Goal: Task Accomplishment & Management: Manage account settings

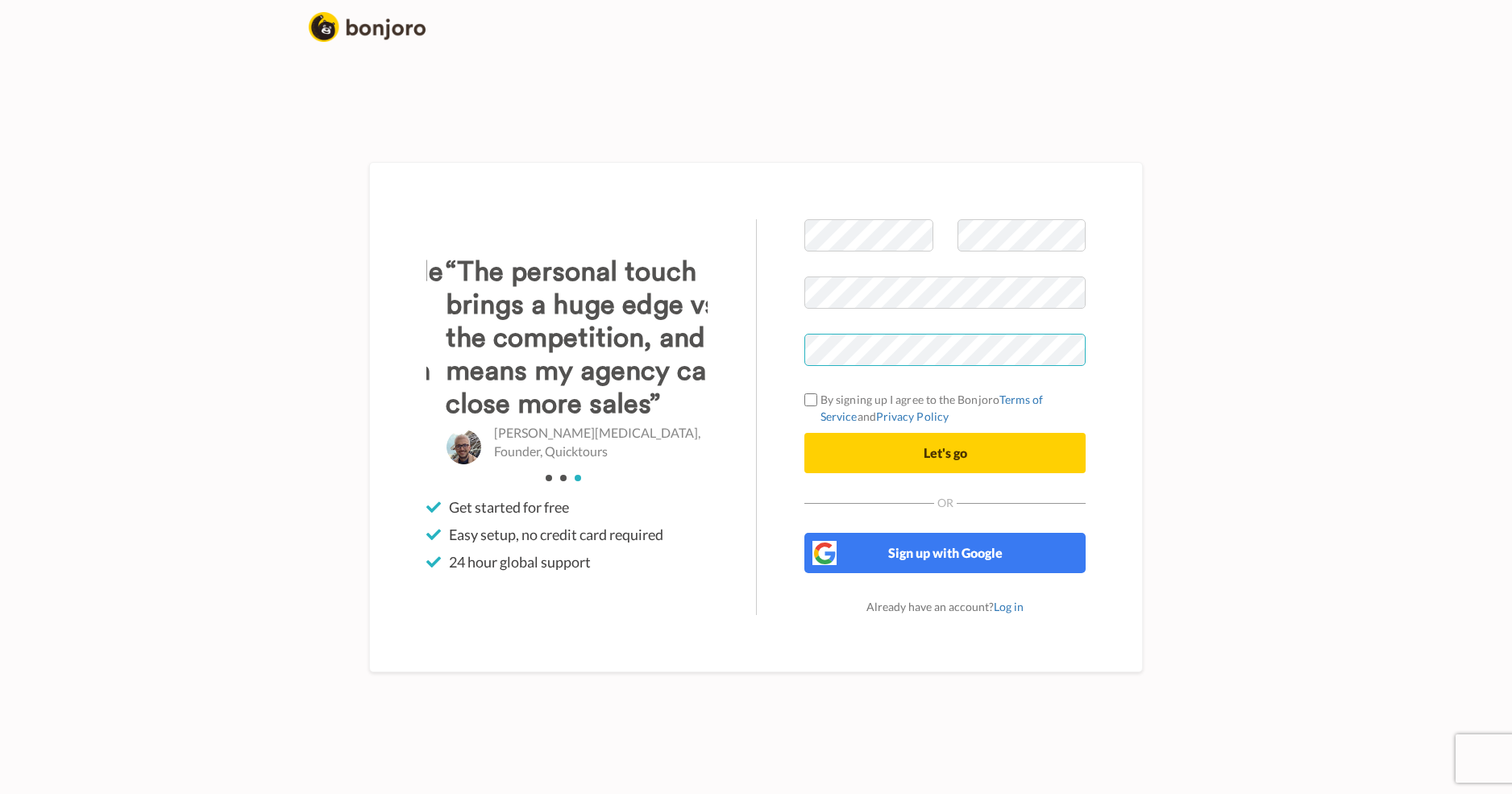
click at [802, 345] on div "Welcome to [PERSON_NAME] By signing up I agree to the Bonjoro Terms of Service …" at bounding box center [945, 417] width 378 height 396
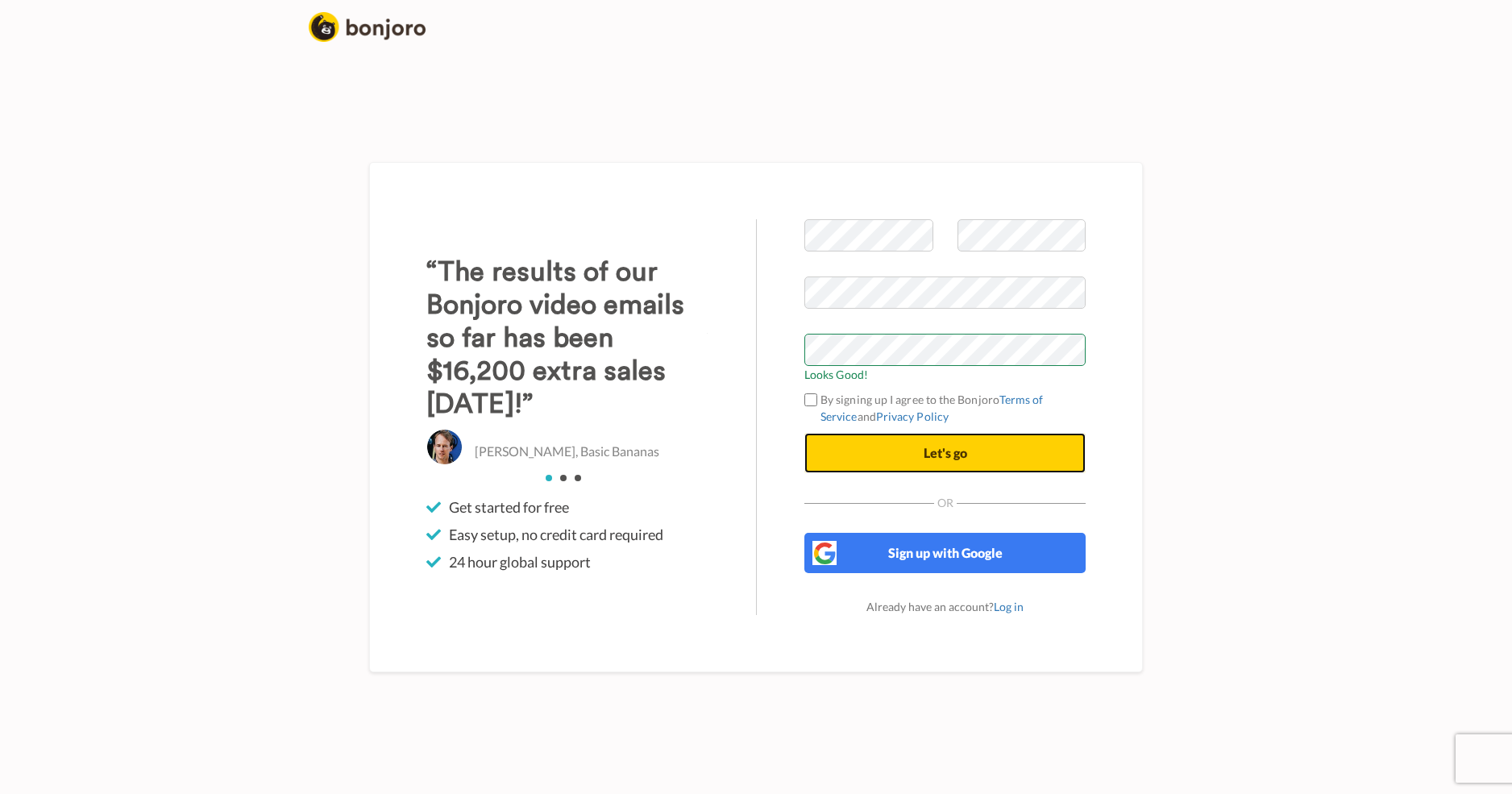
click at [939, 454] on span "Let's go" at bounding box center [945, 453] width 44 height 15
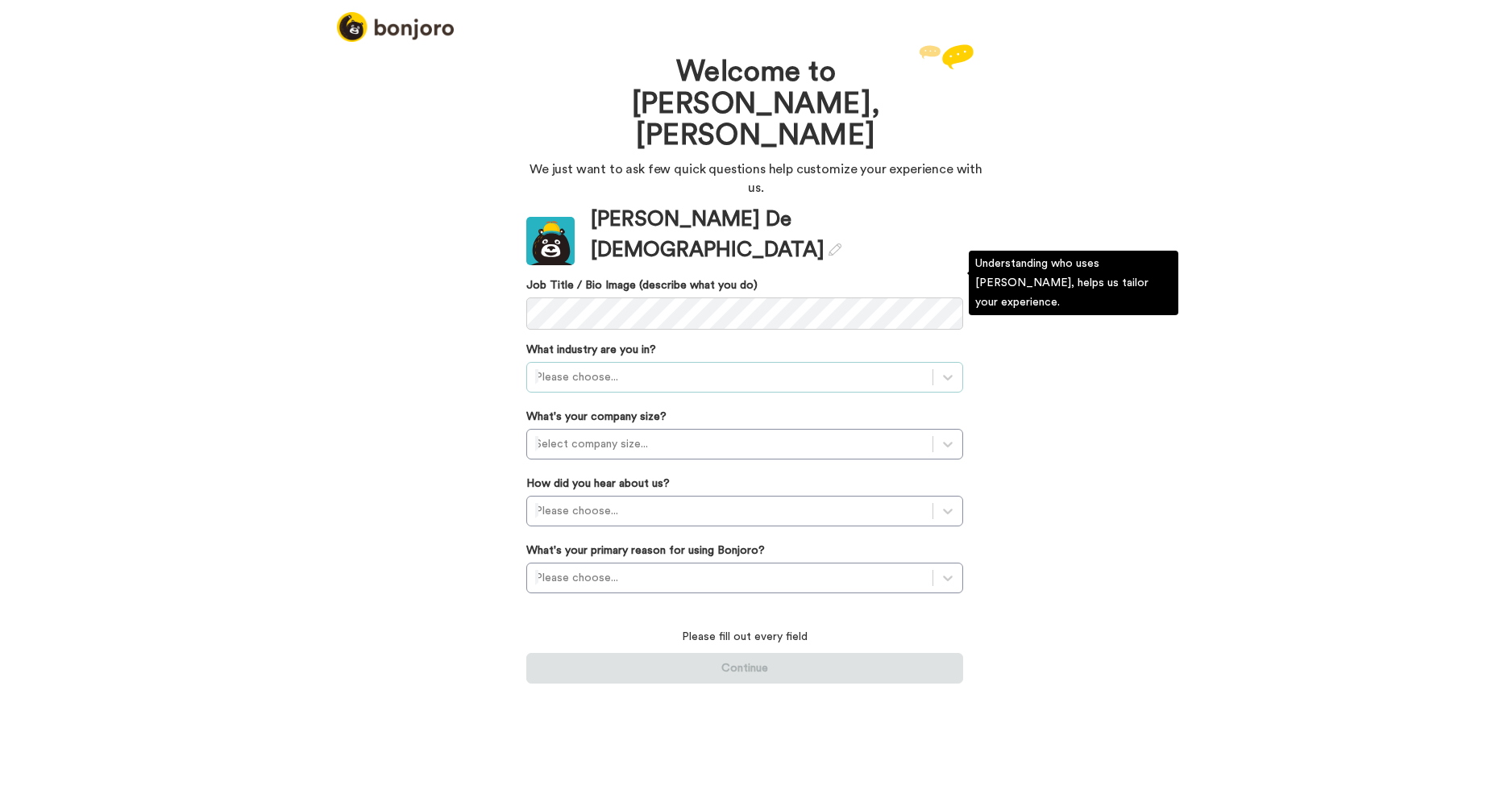
click at [744, 368] on div at bounding box center [729, 377] width 389 height 20
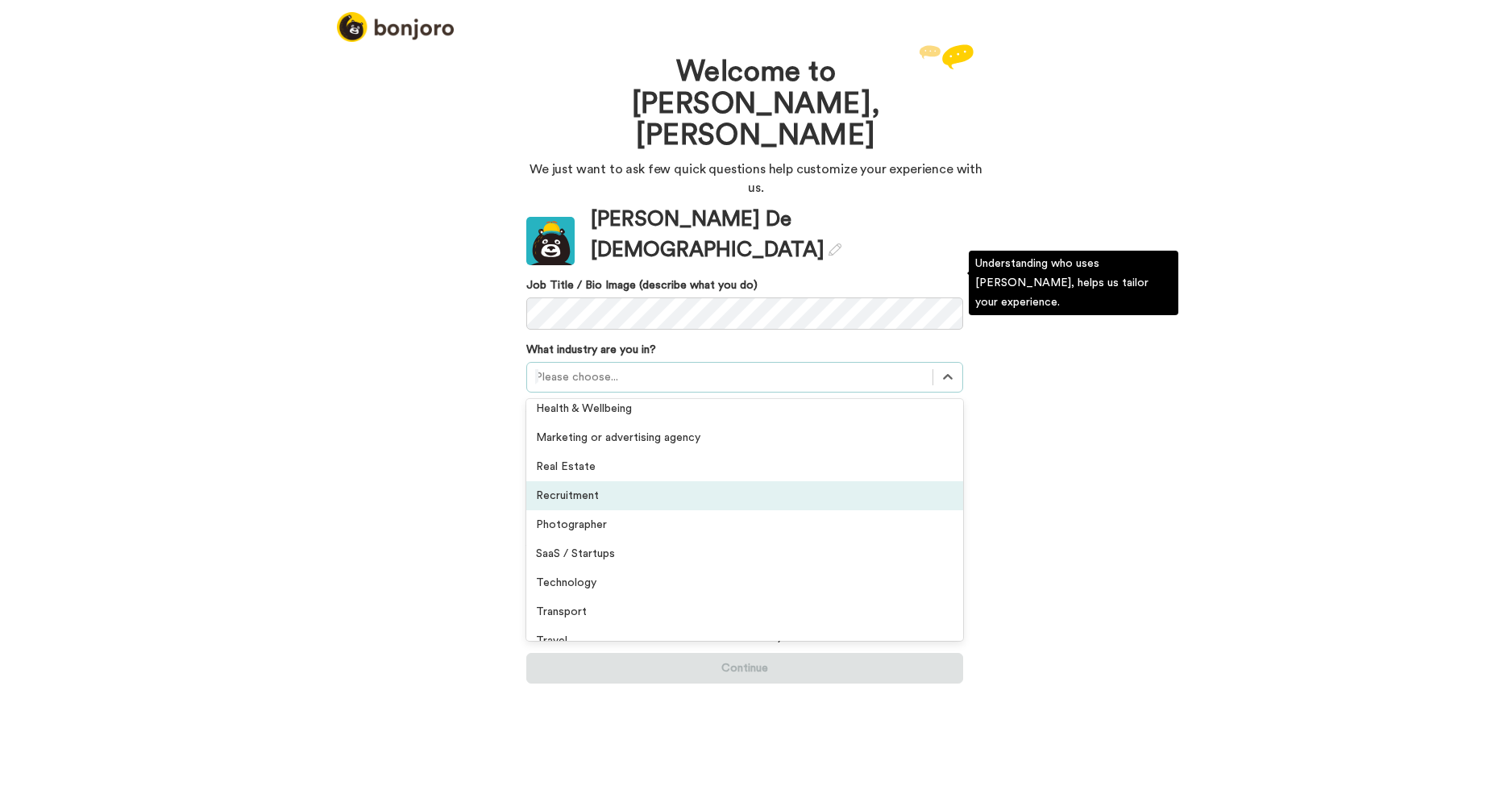
scroll to position [300, 0]
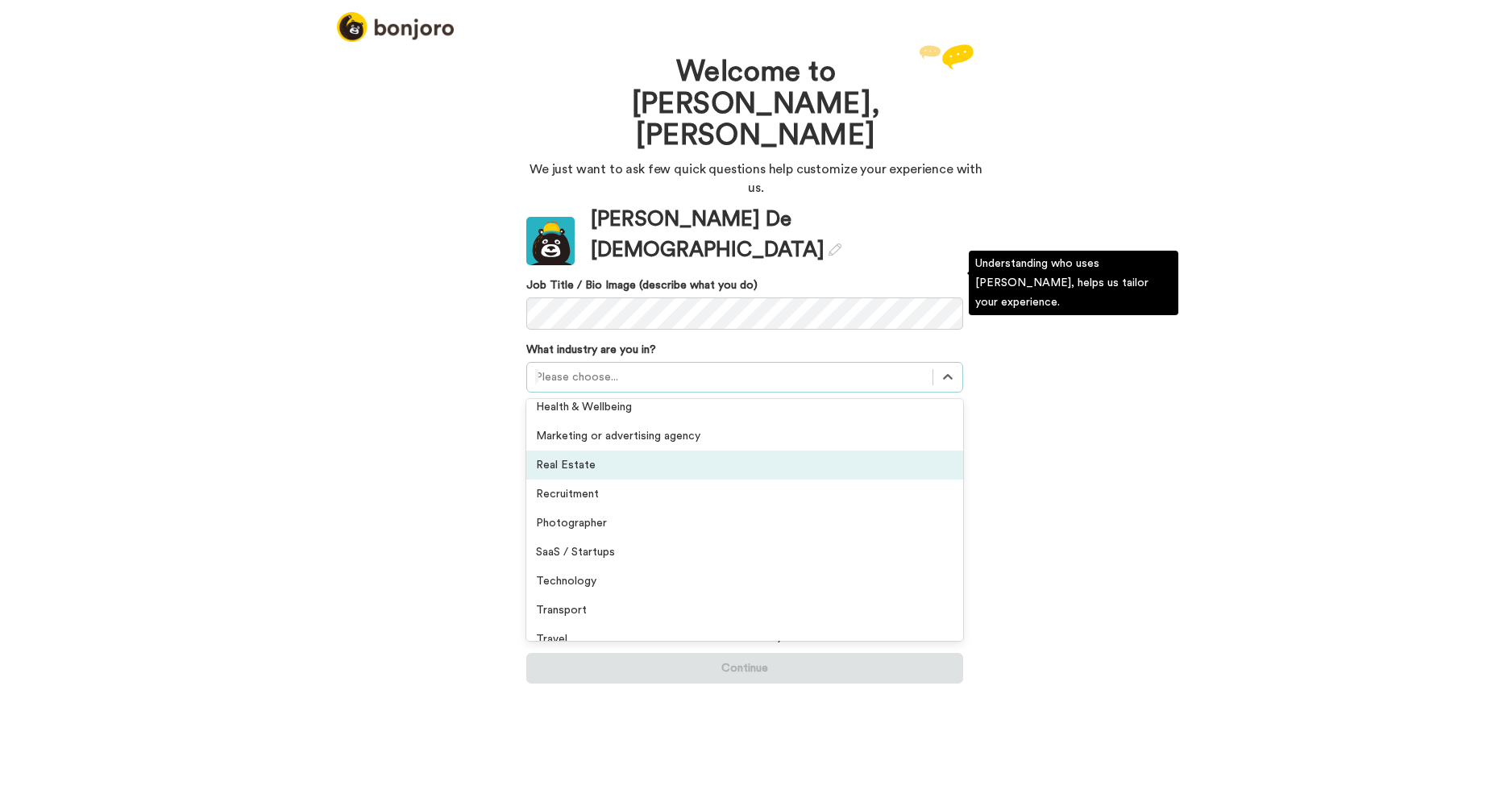
click at [756, 450] on div "Real Estate" at bounding box center [744, 465] width 437 height 29
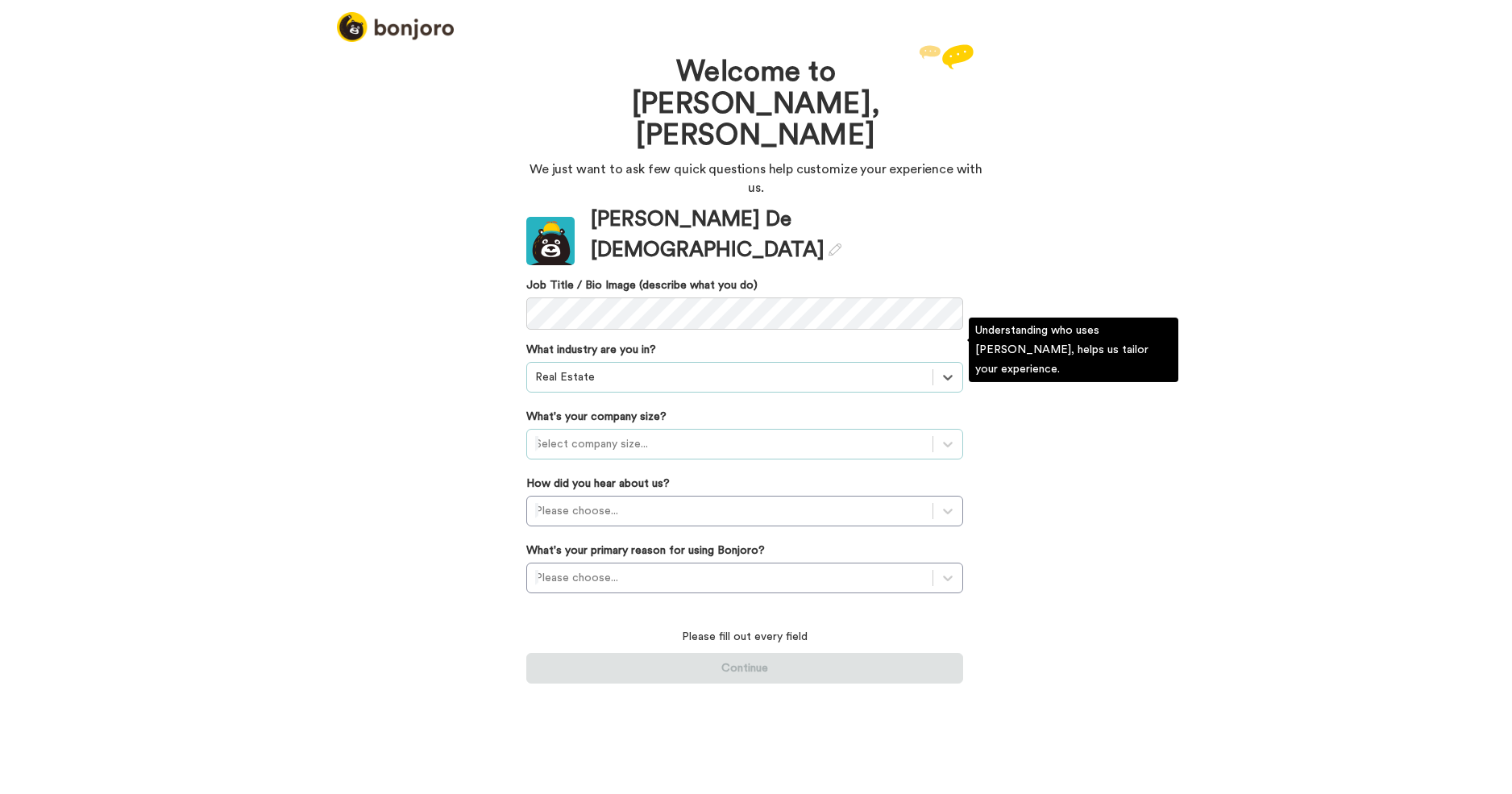
click at [784, 434] on div at bounding box center [729, 444] width 389 height 20
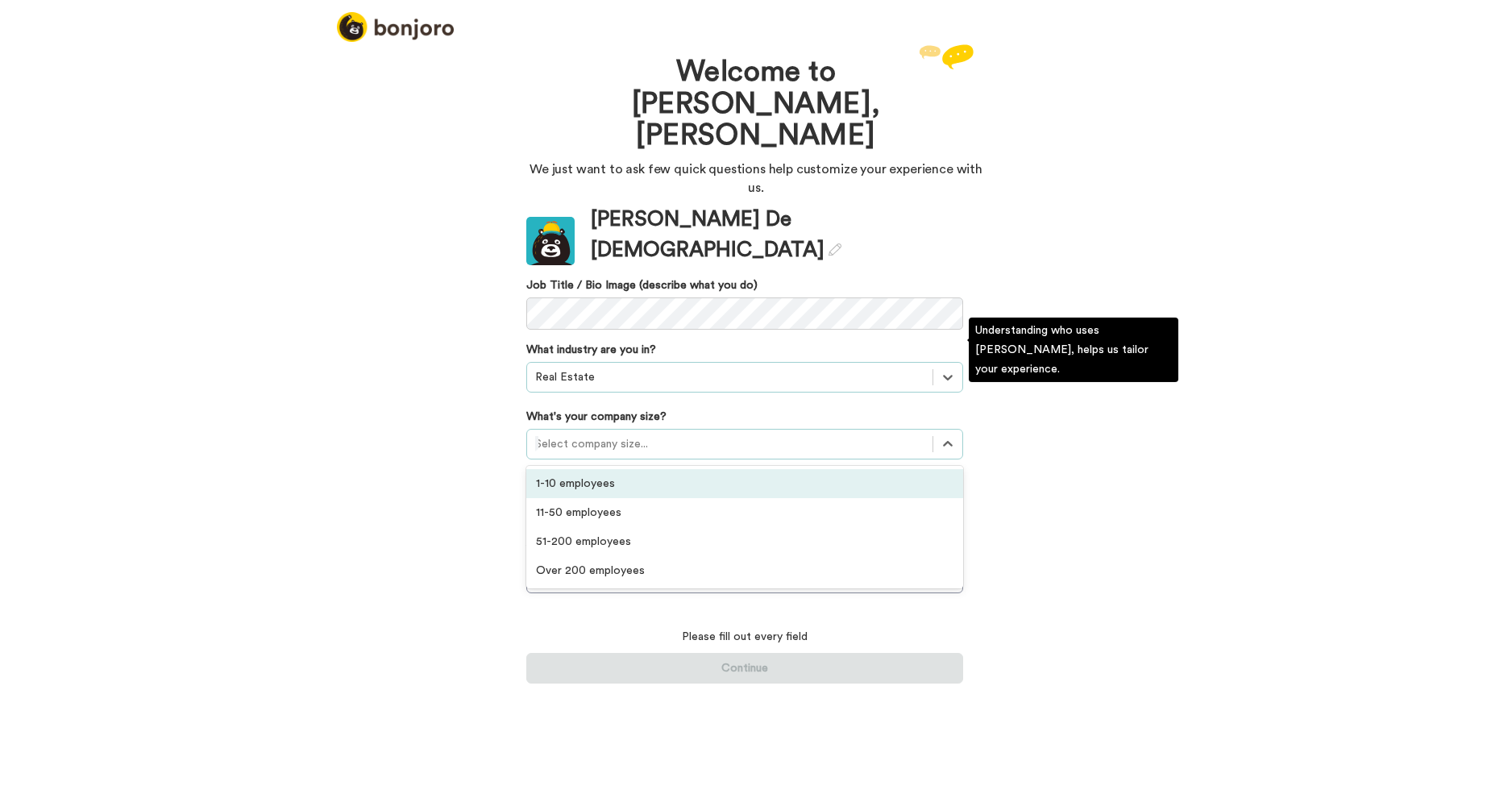
click at [756, 469] on div "1-10 employees" at bounding box center [744, 484] width 437 height 29
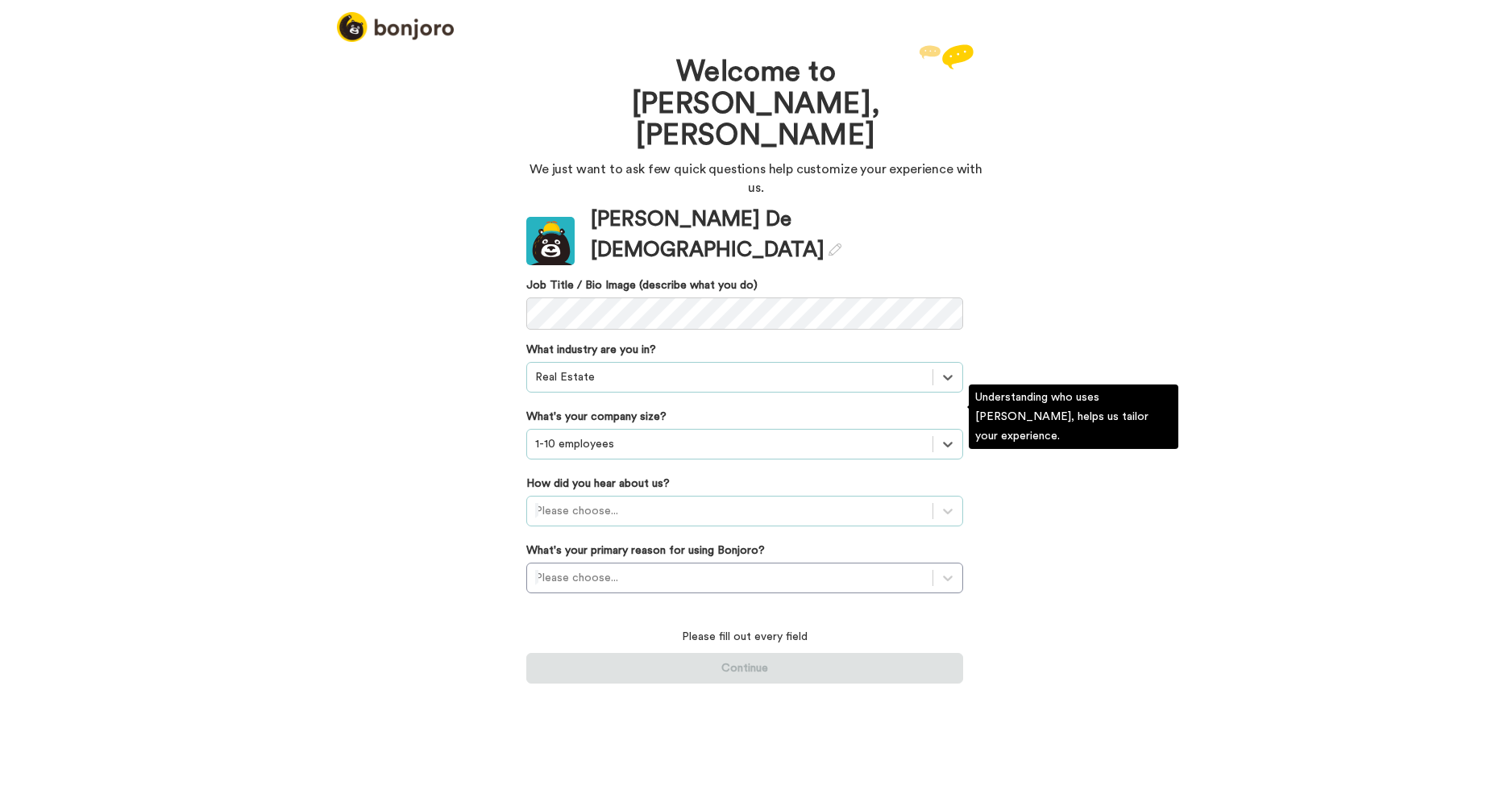
click at [921, 502] on div at bounding box center [729, 511] width 389 height 20
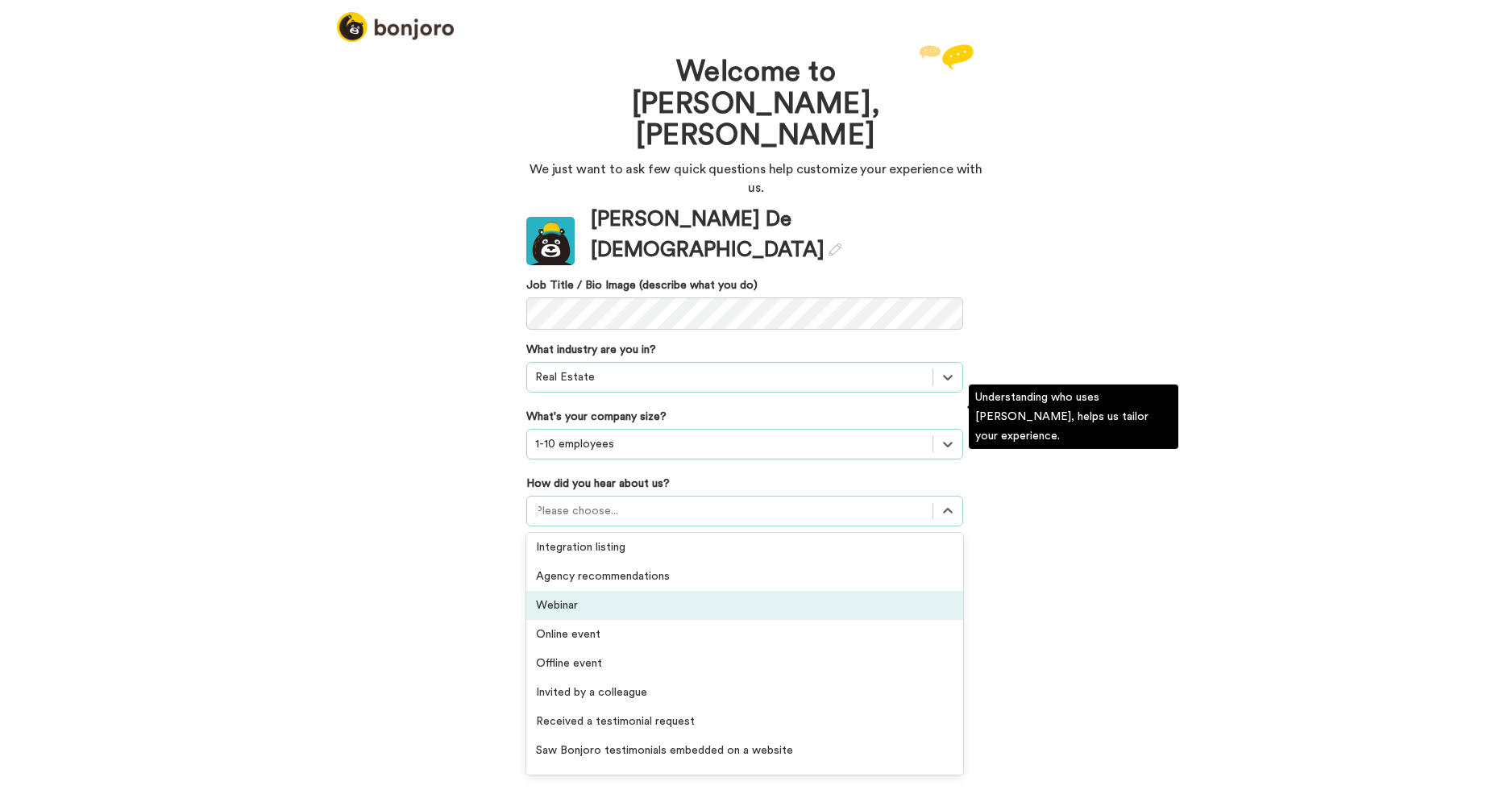
scroll to position [345, 0]
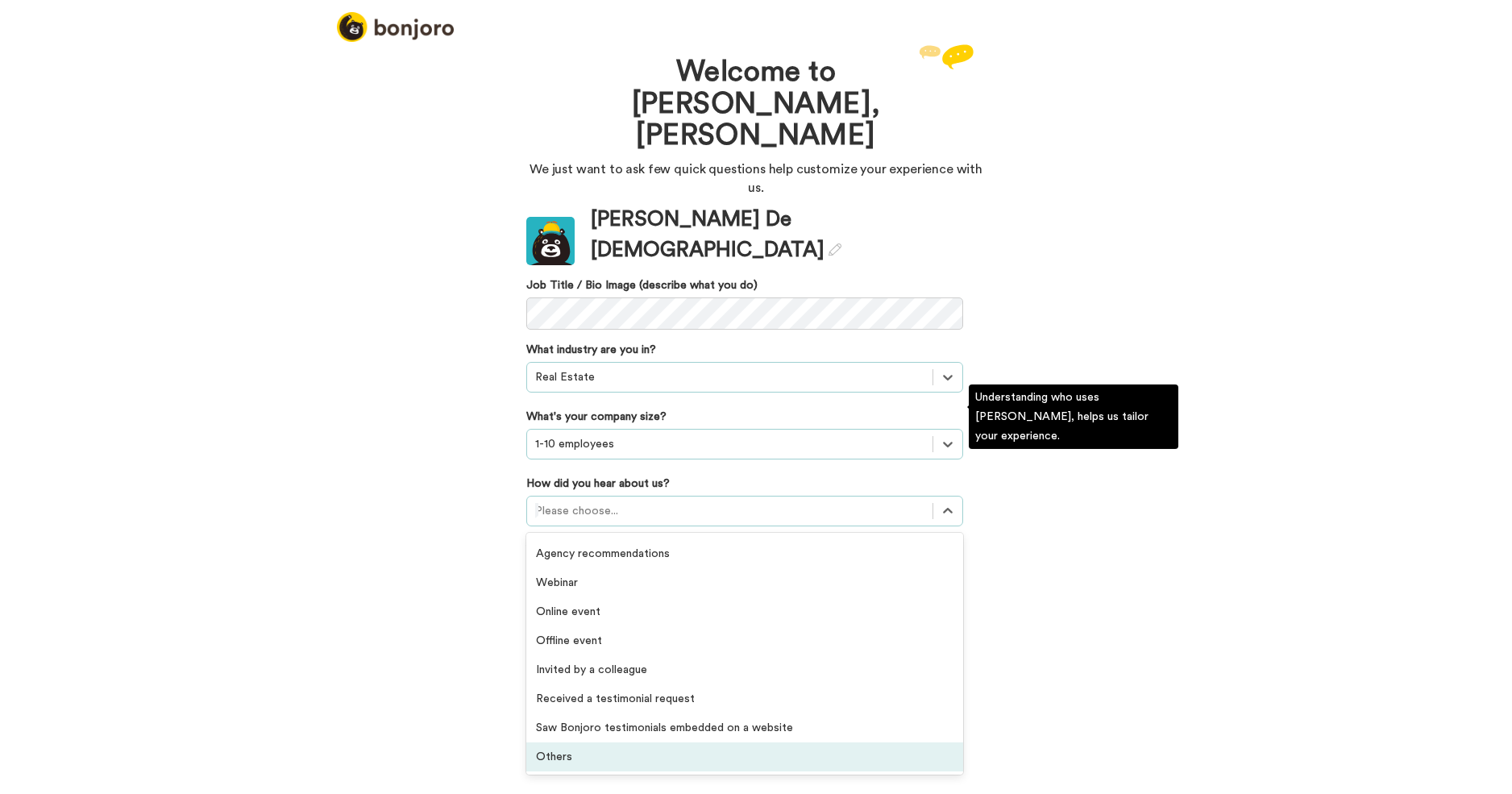
click at [651, 743] on div "Others" at bounding box center [744, 757] width 437 height 29
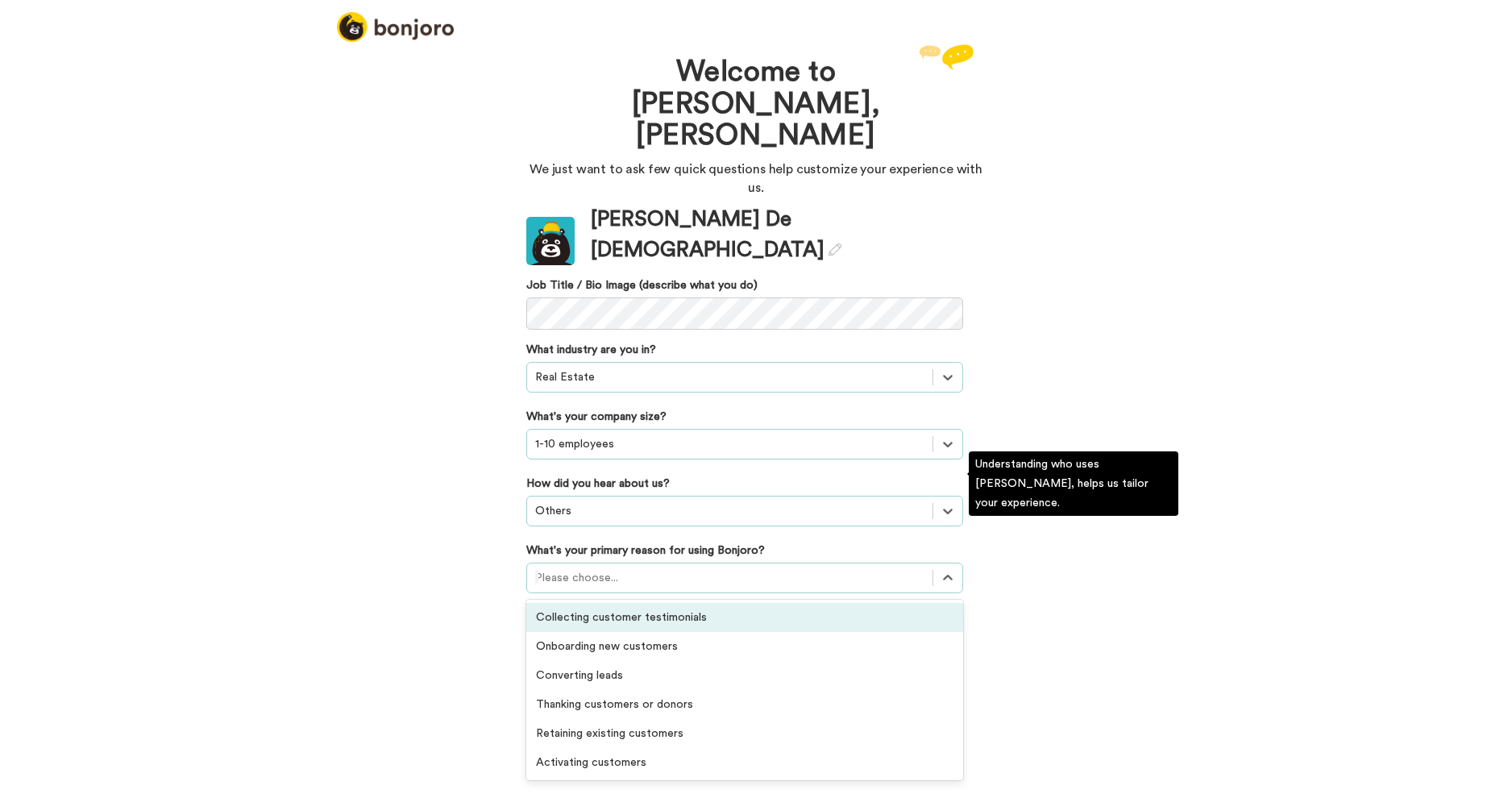
click at [768, 568] on div at bounding box center [729, 578] width 389 height 20
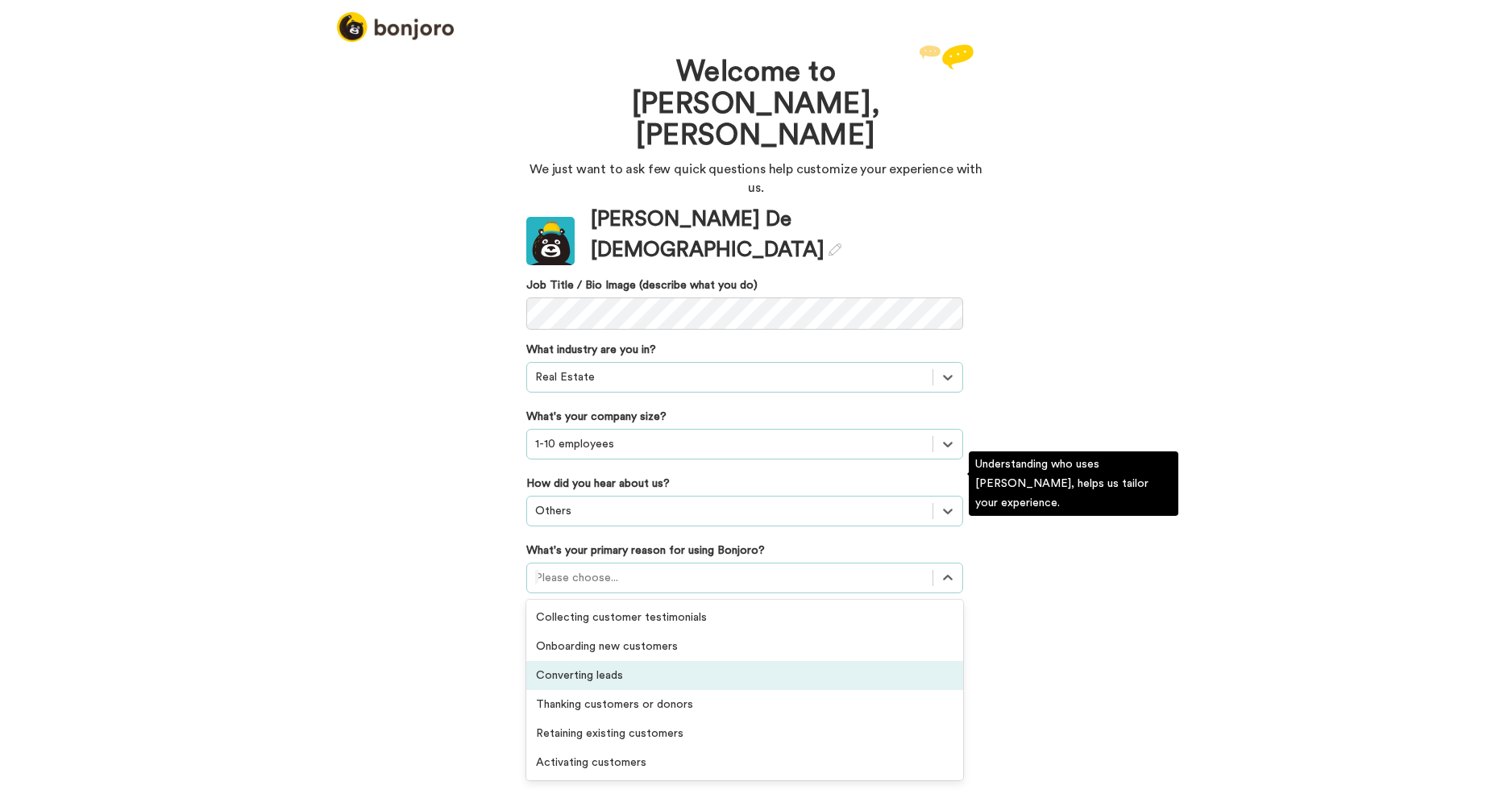
click at [757, 661] on div "Converting leads" at bounding box center [744, 675] width 437 height 29
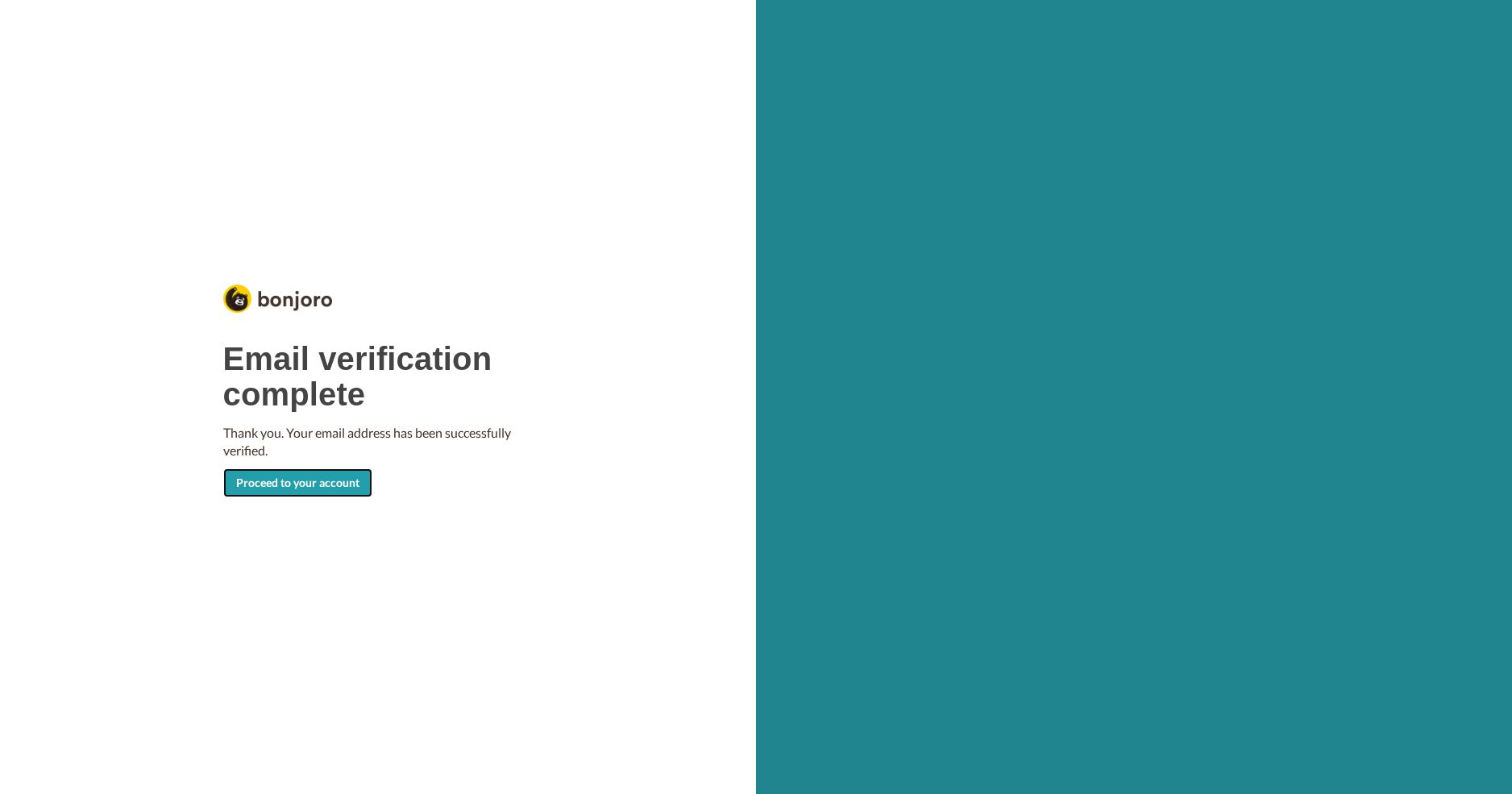
click at [321, 481] on link "Proceed to your account" at bounding box center [297, 483] width 149 height 29
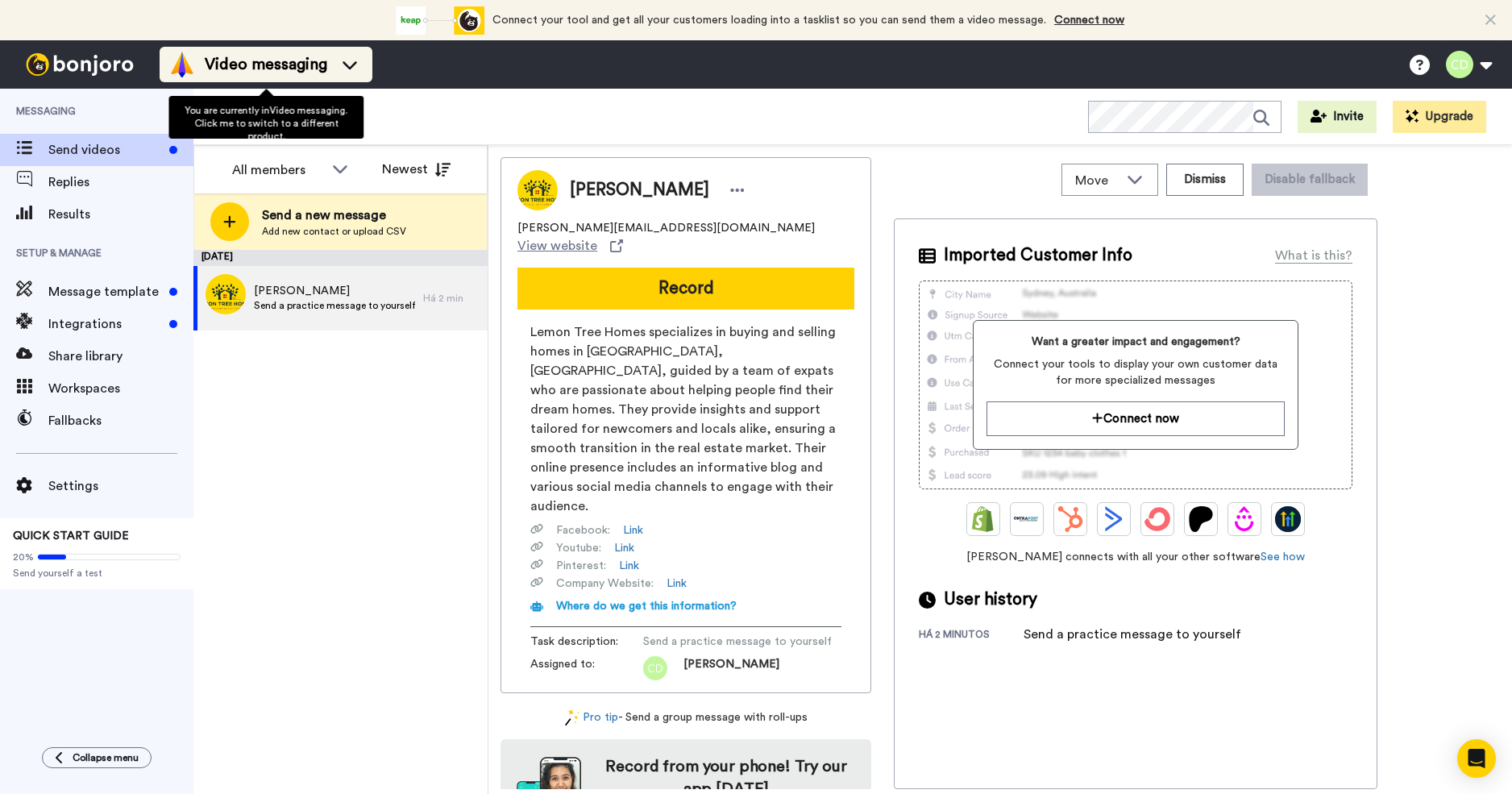
click at [363, 64] on li "Video messaging" at bounding box center [266, 64] width 213 height 35
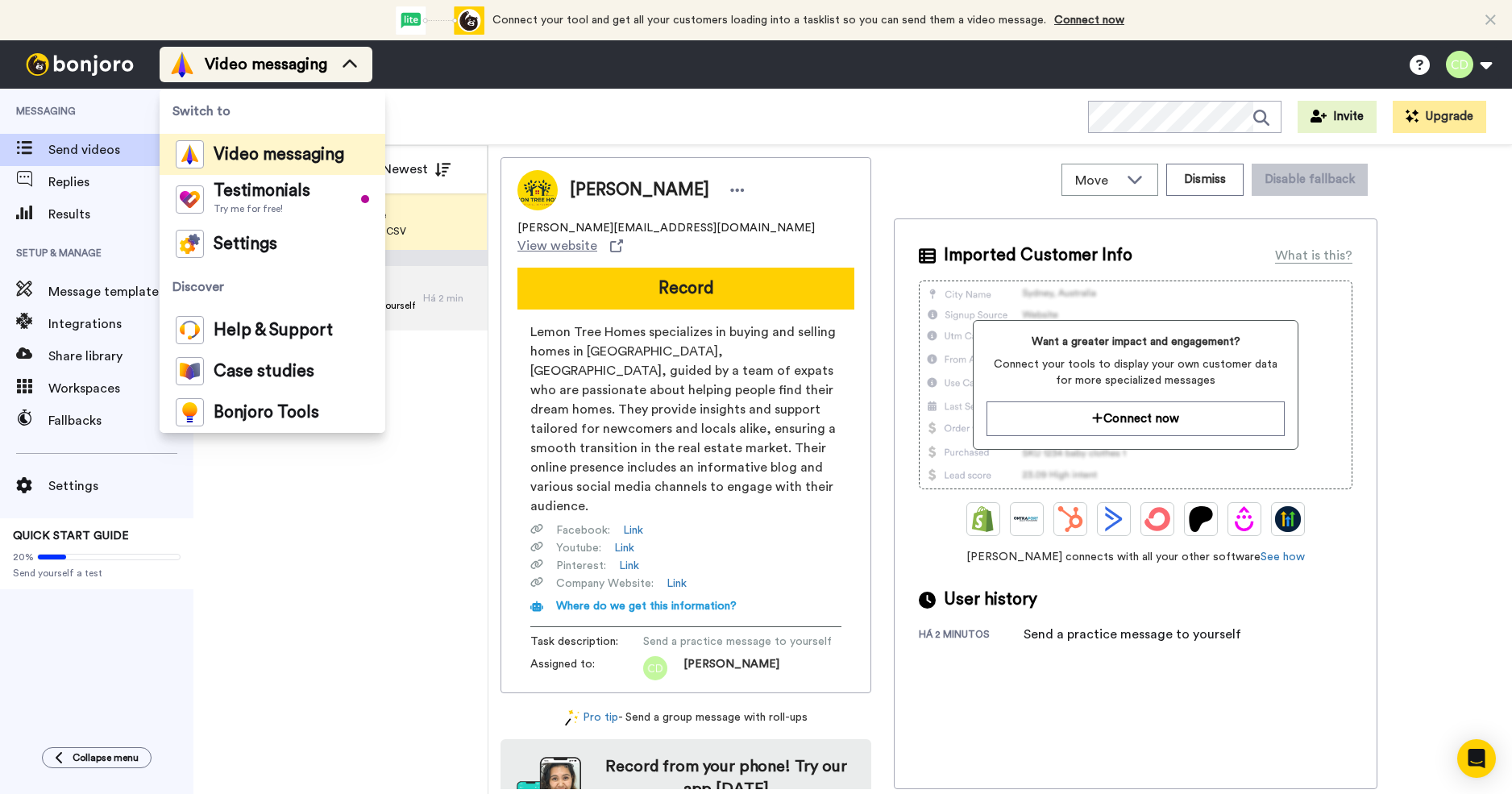
click at [363, 64] on li "Video messaging" at bounding box center [266, 64] width 213 height 35
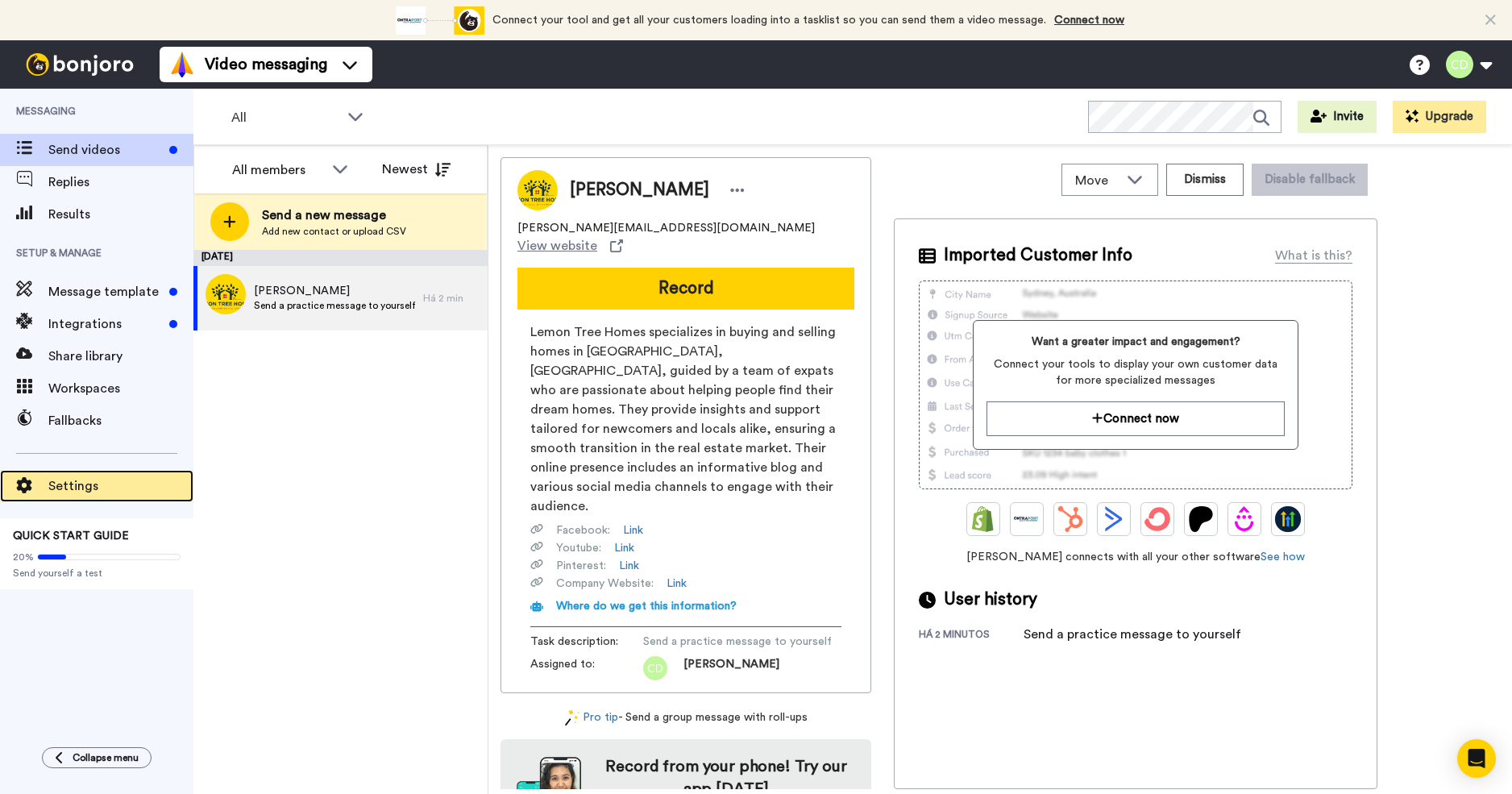
click at [80, 485] on span "Settings" at bounding box center [121, 485] width 145 height 20
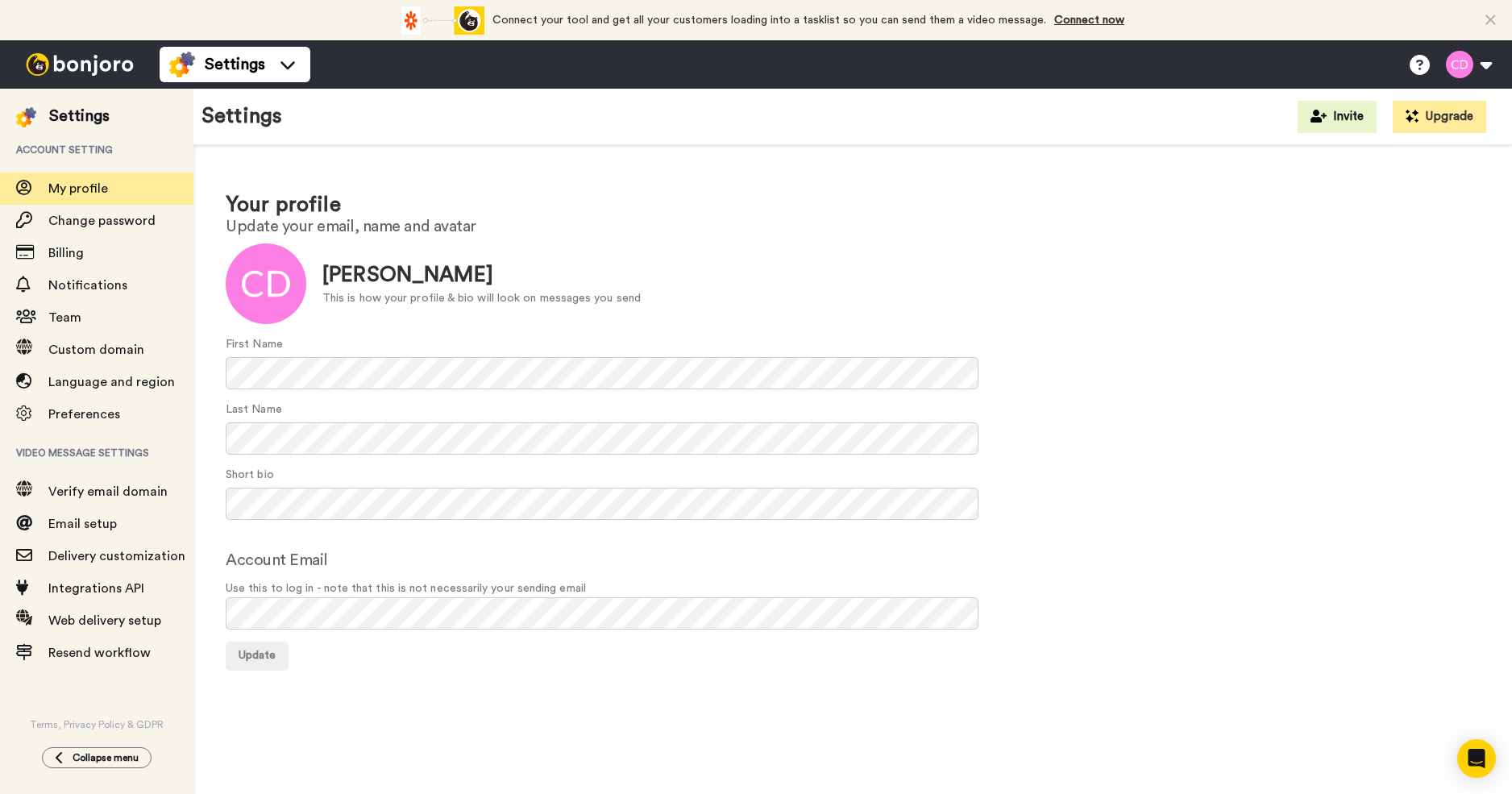
click at [618, 557] on div "Account Email Use this to log in - note that this is not necessarily your sendi…" at bounding box center [852, 588] width 1254 height 81
click at [276, 291] on div at bounding box center [266, 284] width 80 height 80
click at [269, 658] on span "Update" at bounding box center [256, 655] width 37 height 11
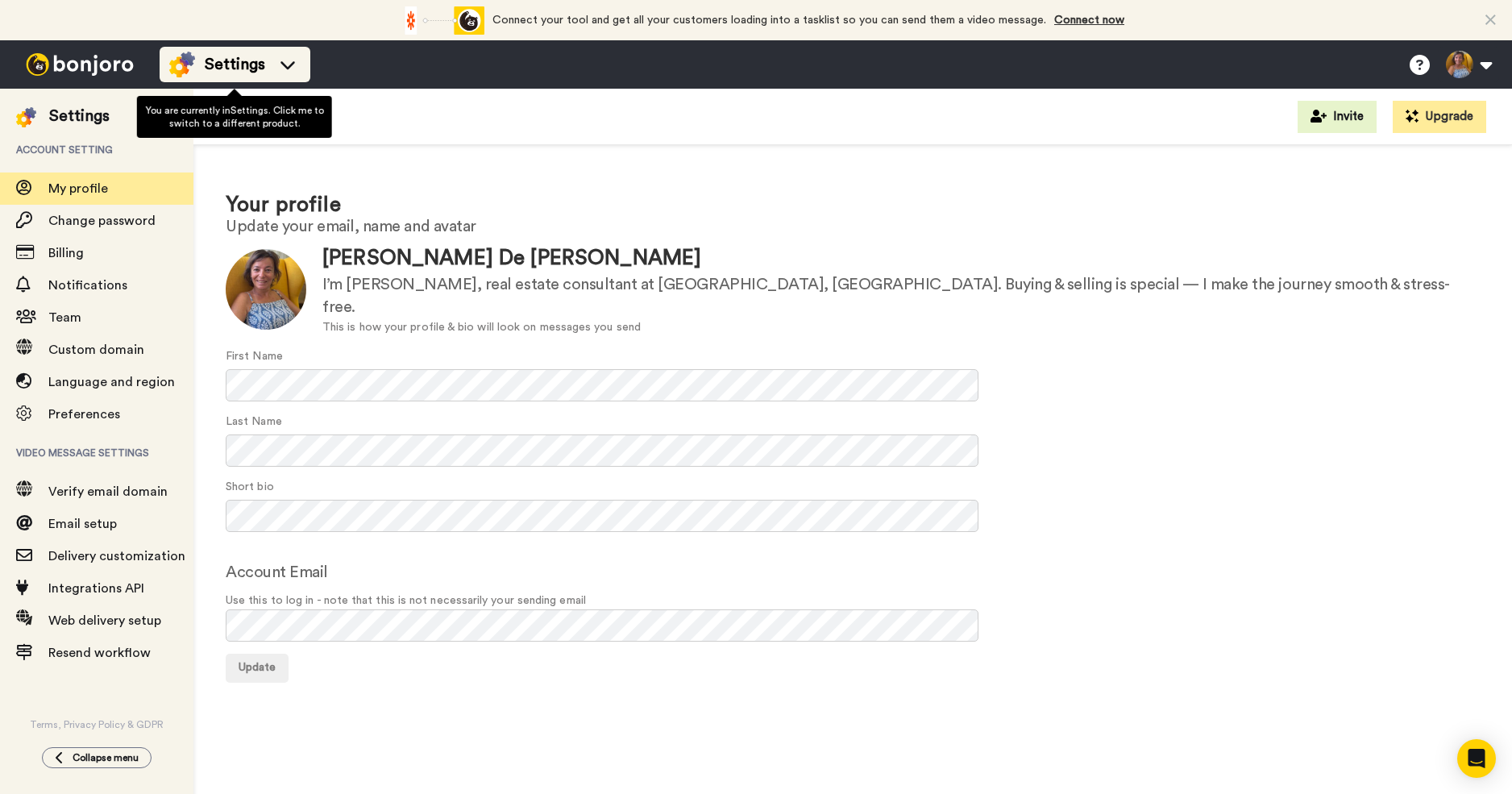
click at [289, 59] on icon at bounding box center [288, 64] width 26 height 16
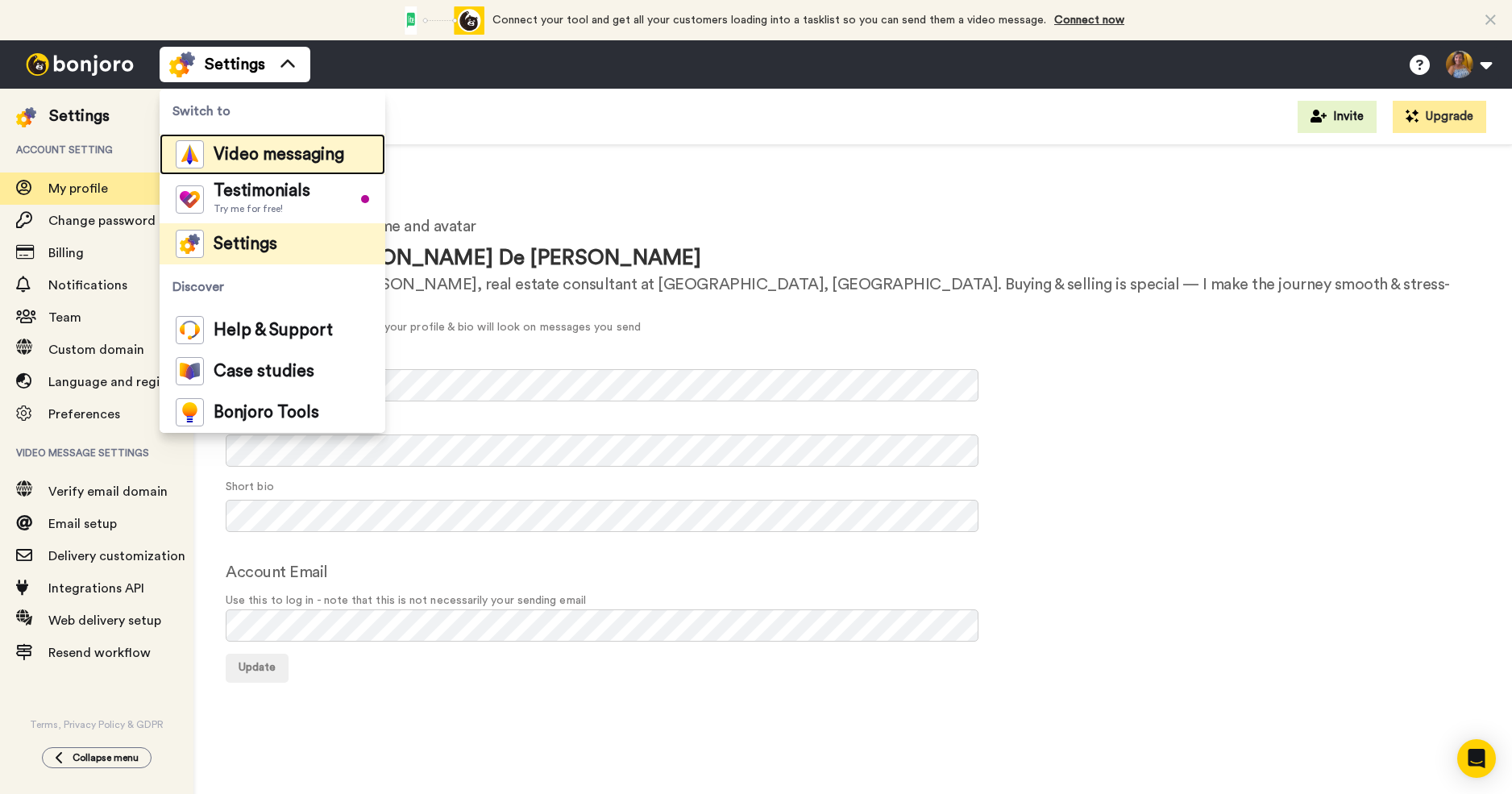
click at [255, 155] on span "Video messaging" at bounding box center [279, 155] width 131 height 16
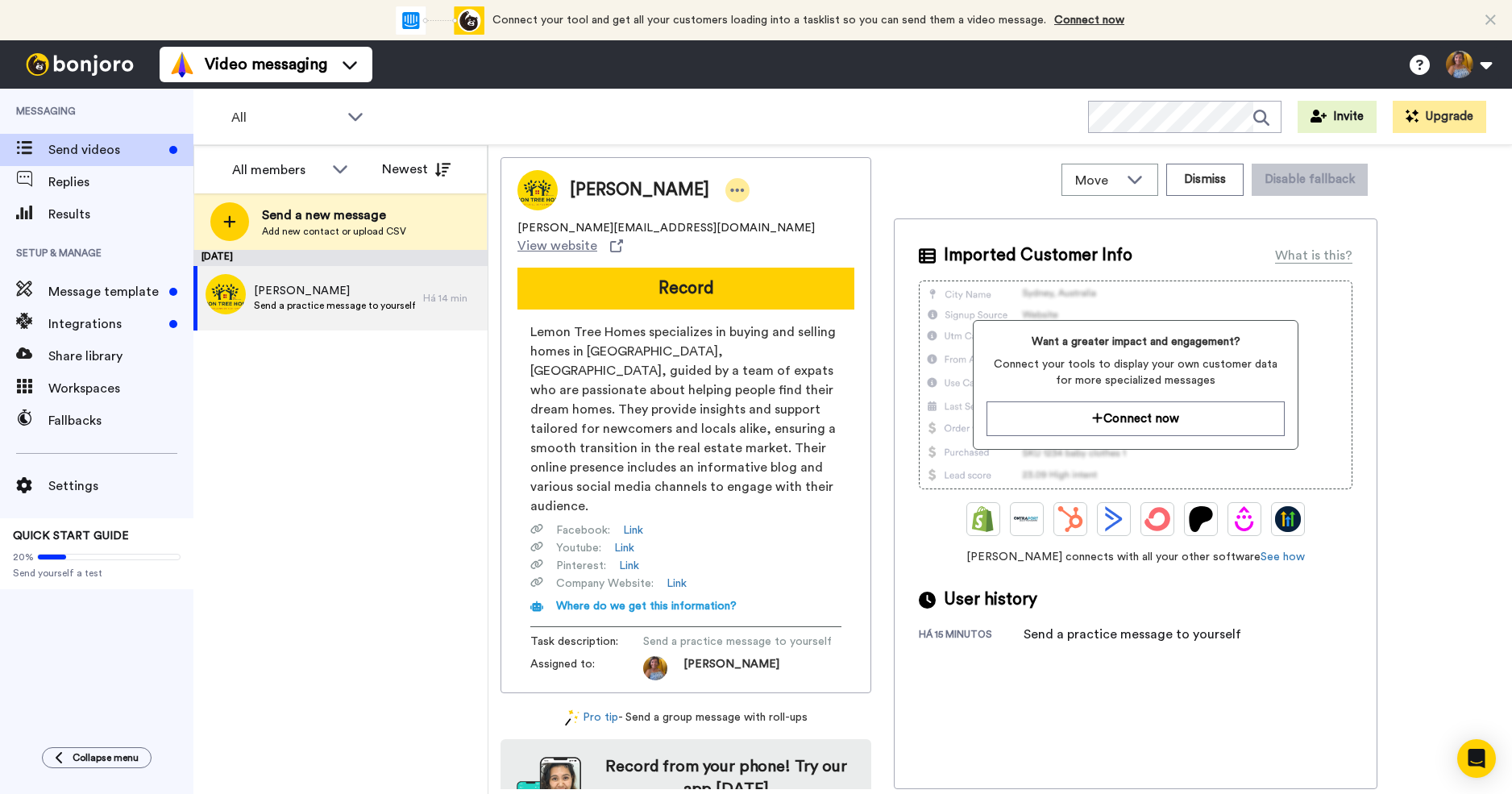
click at [731, 190] on icon at bounding box center [738, 191] width 14 height 3
click at [883, 236] on div "Celia celia@lemontreehomes.pt View website Record Lemon Tree Homes specializes …" at bounding box center [1000, 473] width 999 height 632
click at [597, 236] on span "View website" at bounding box center [556, 245] width 79 height 20
click at [630, 522] on link "Link" at bounding box center [633, 530] width 21 height 16
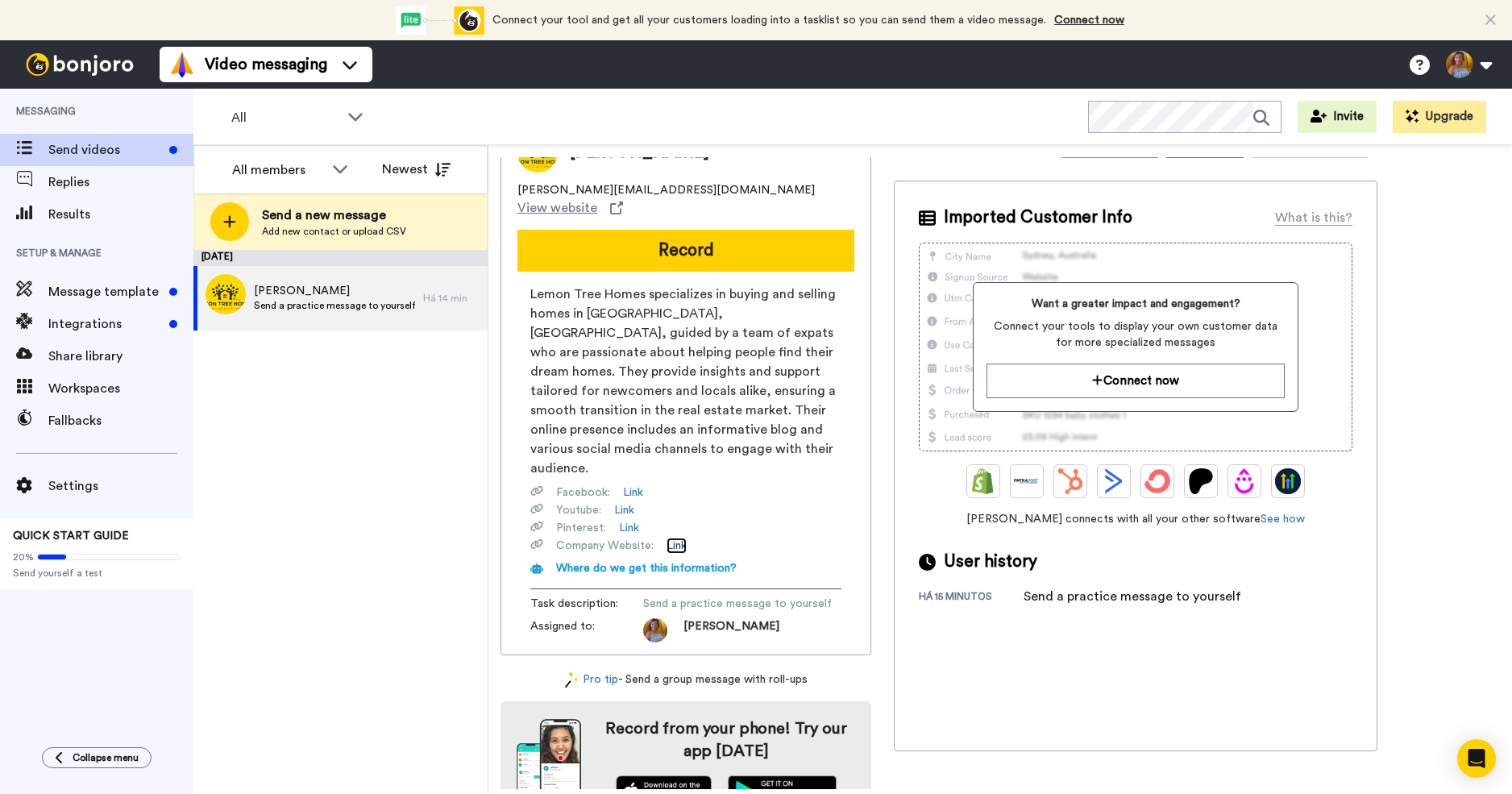
click at [685, 538] on link "Link" at bounding box center [677, 545] width 21 height 16
click at [91, 291] on span "Message template" at bounding box center [106, 291] width 115 height 20
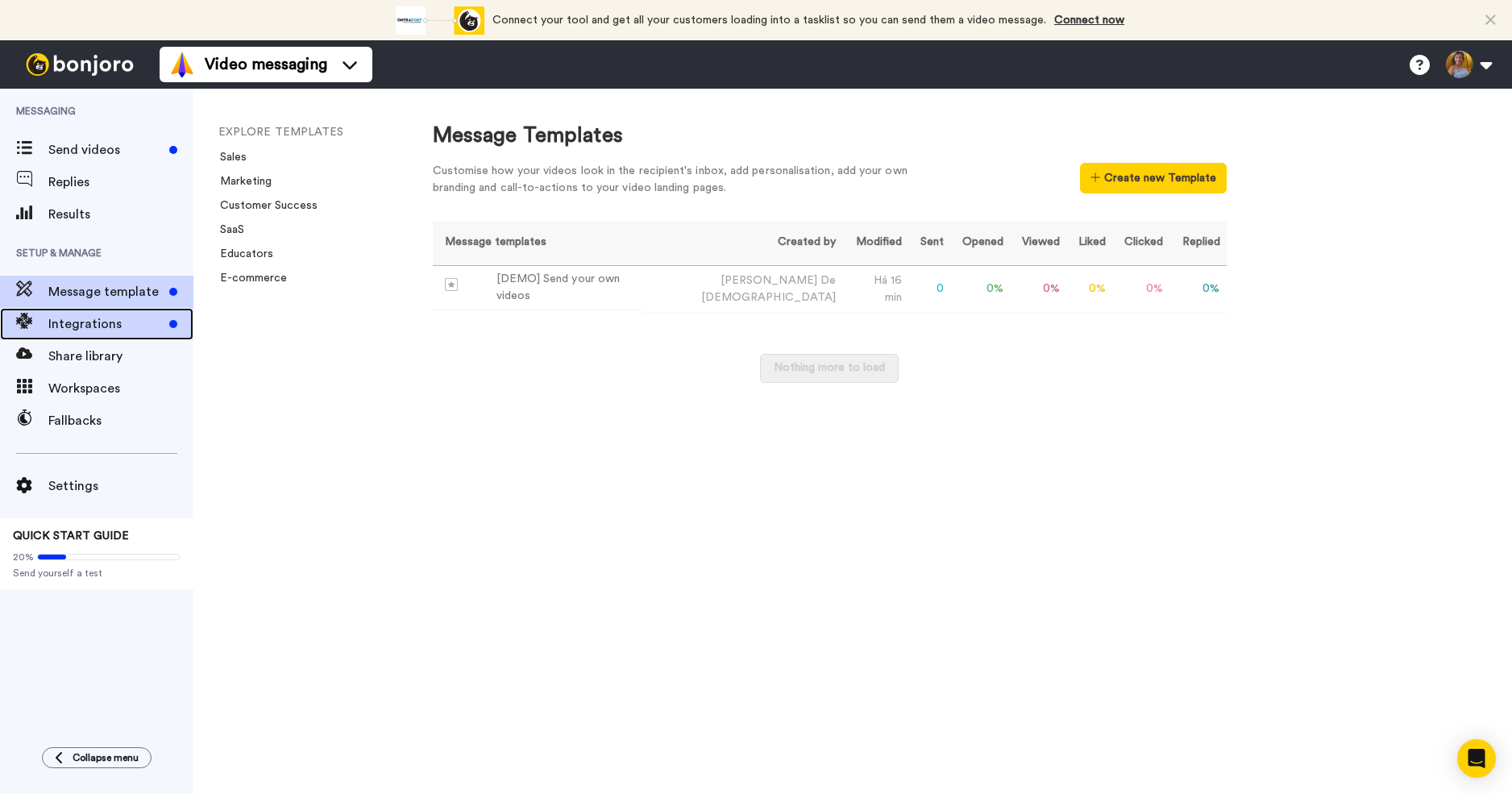
click at [103, 332] on span "Integrations" at bounding box center [106, 324] width 115 height 20
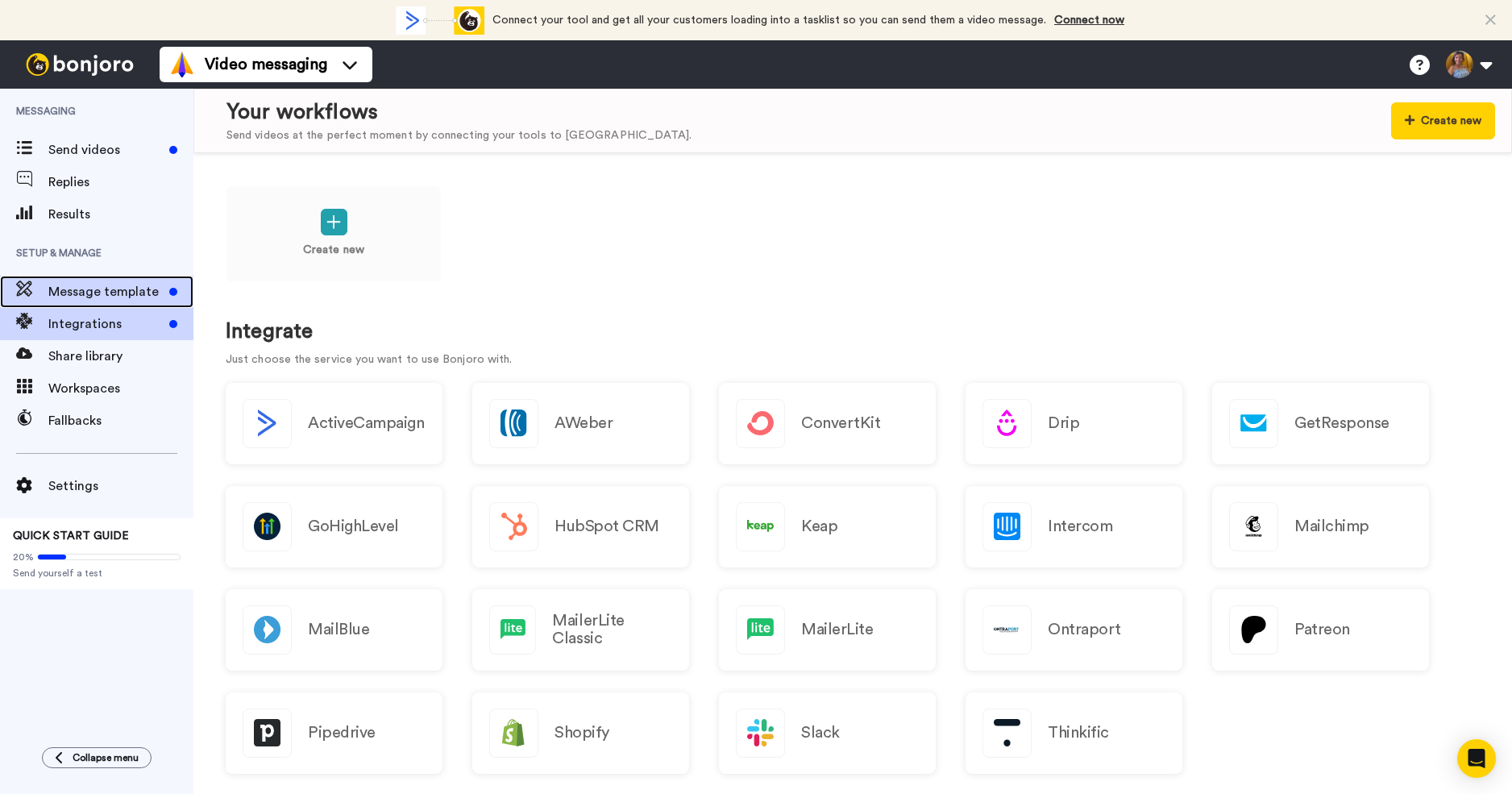
click at [96, 292] on span "Message template" at bounding box center [106, 291] width 115 height 20
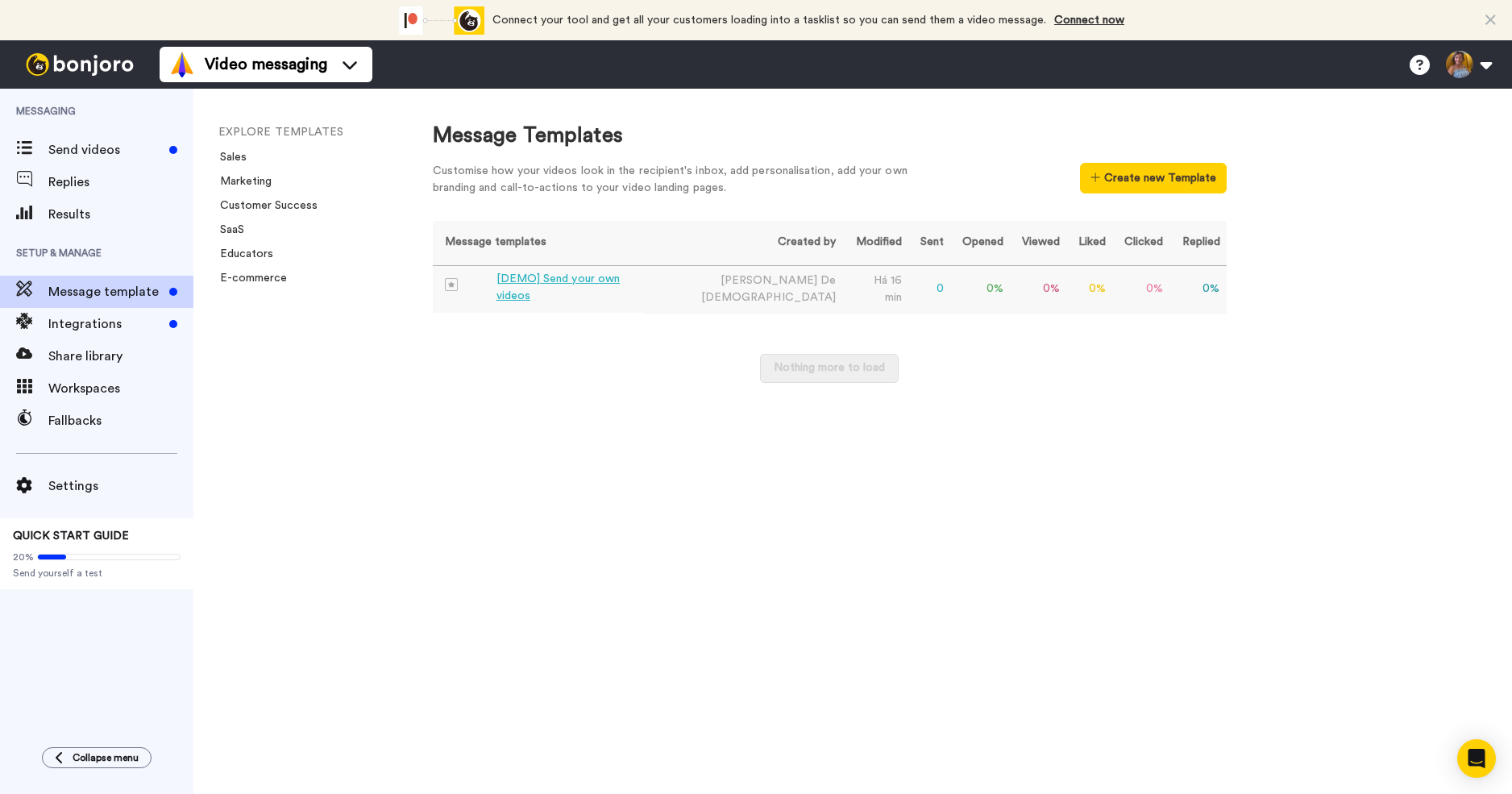
click at [559, 289] on div "[DEMO] Send your own videos" at bounding box center [567, 288] width 141 height 34
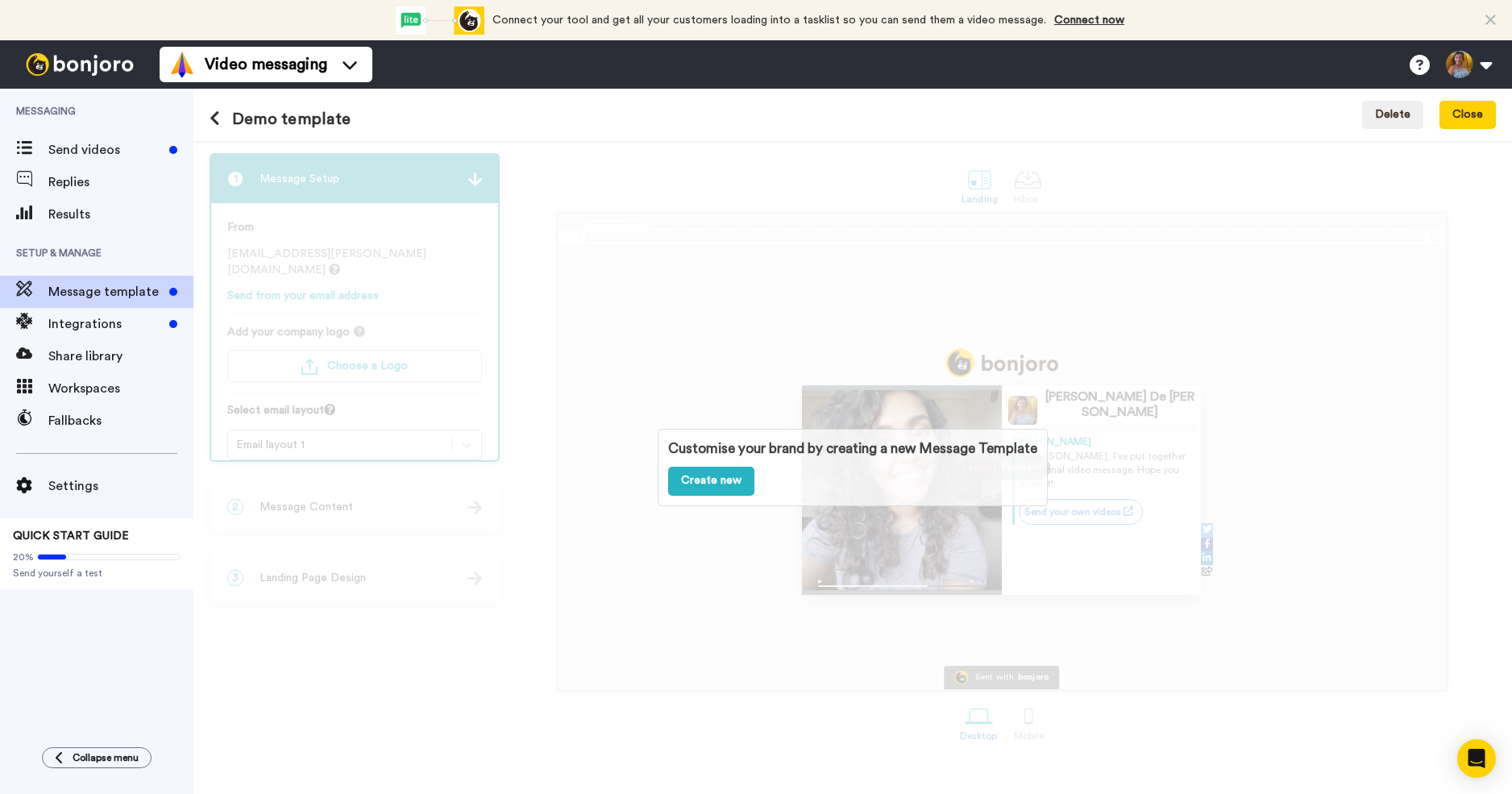
click at [217, 124] on icon at bounding box center [215, 118] width 10 height 16
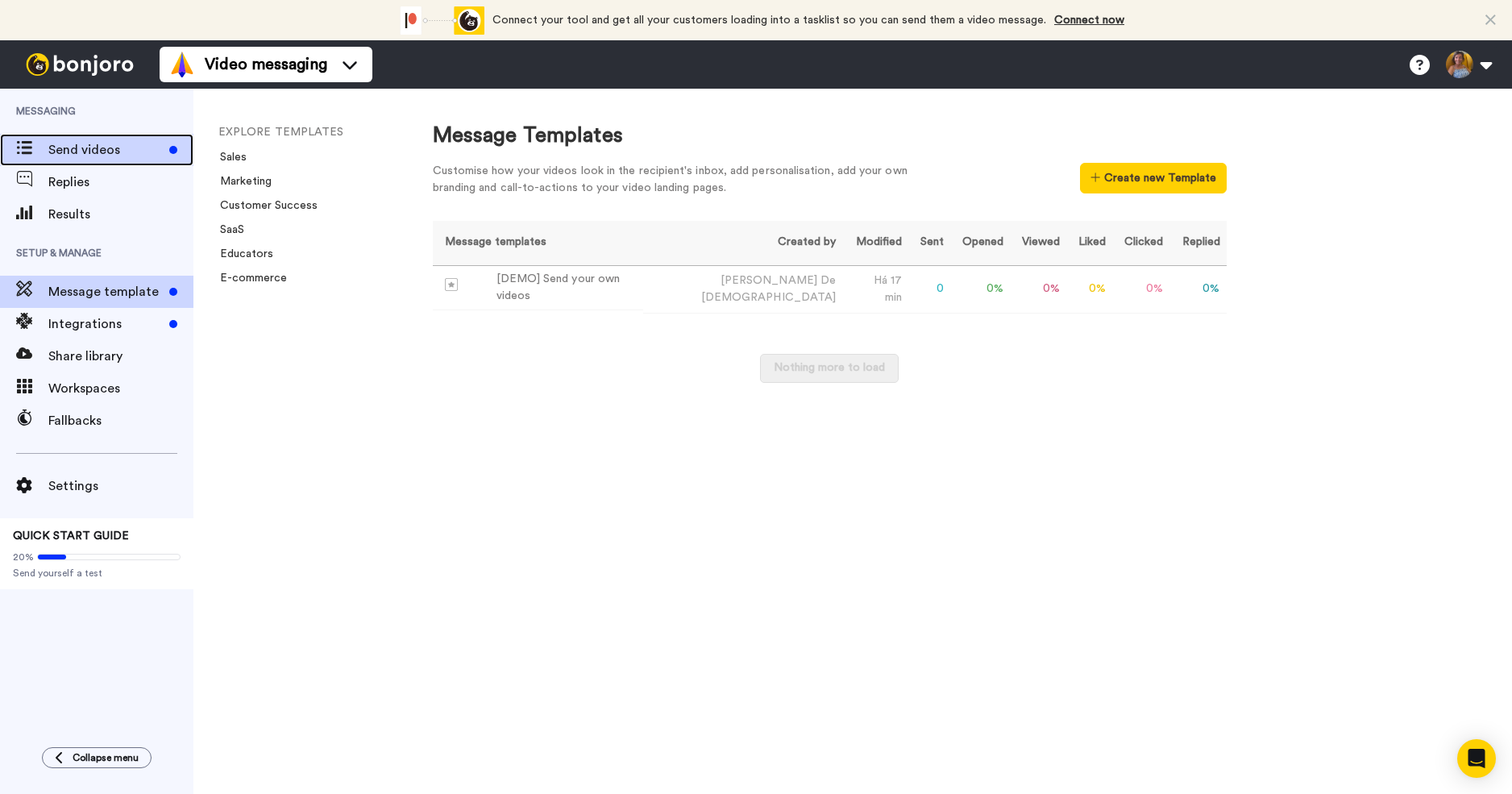
click at [115, 150] on span "Send videos" at bounding box center [106, 150] width 115 height 20
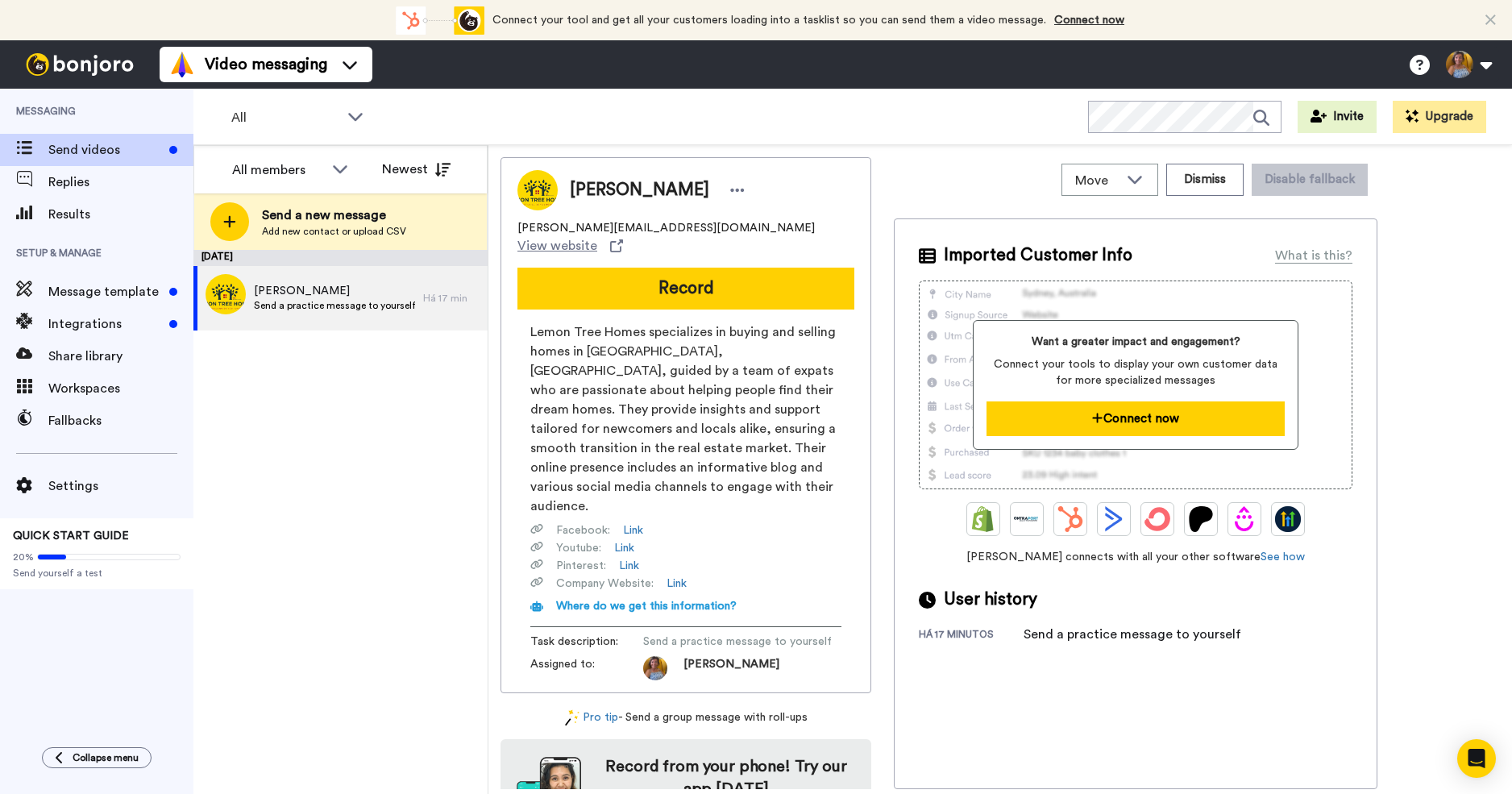
click at [1141, 423] on button "Connect now" at bounding box center [1135, 419] width 297 height 35
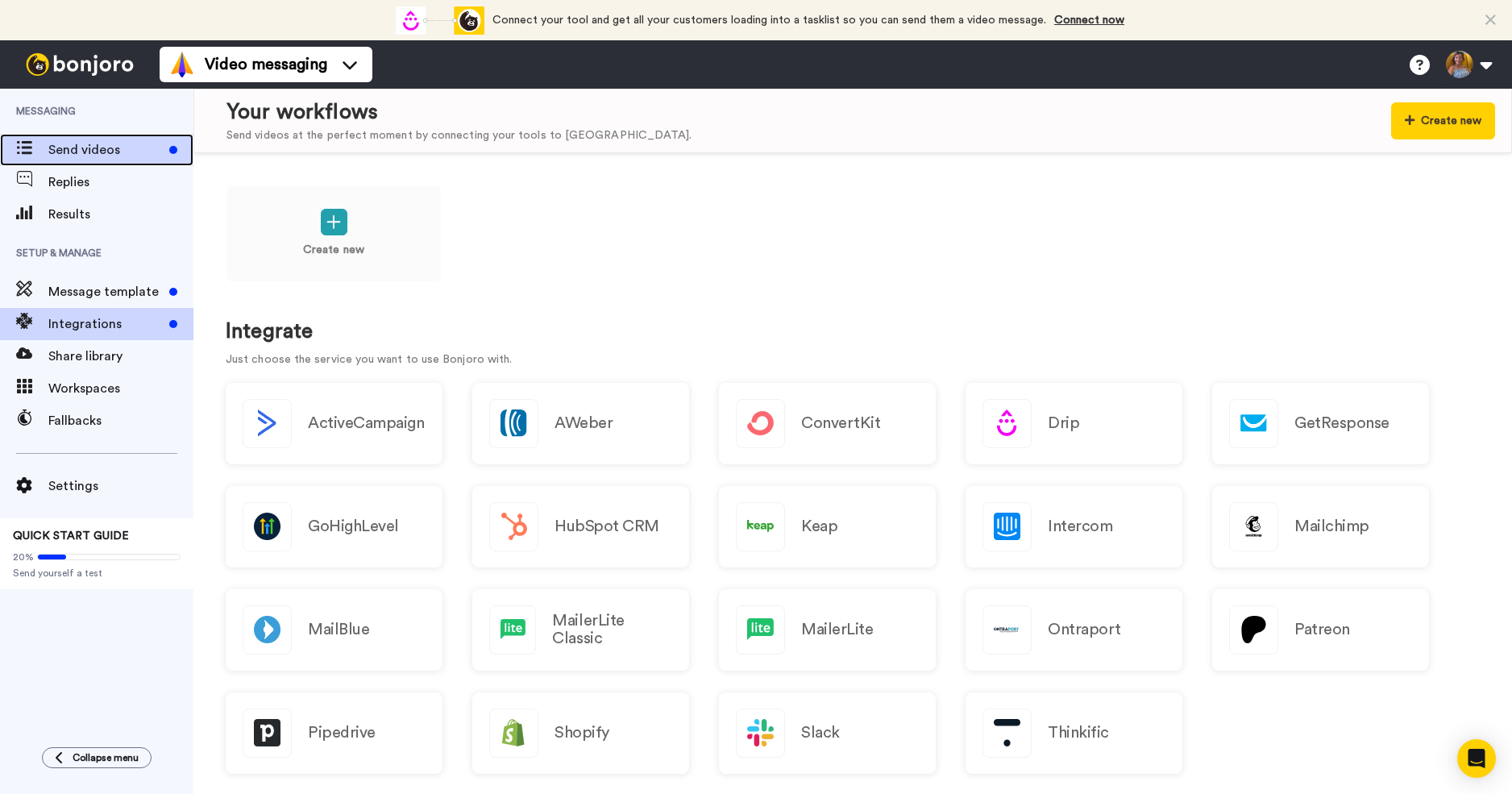
click at [109, 158] on span "Send videos" at bounding box center [106, 150] width 115 height 20
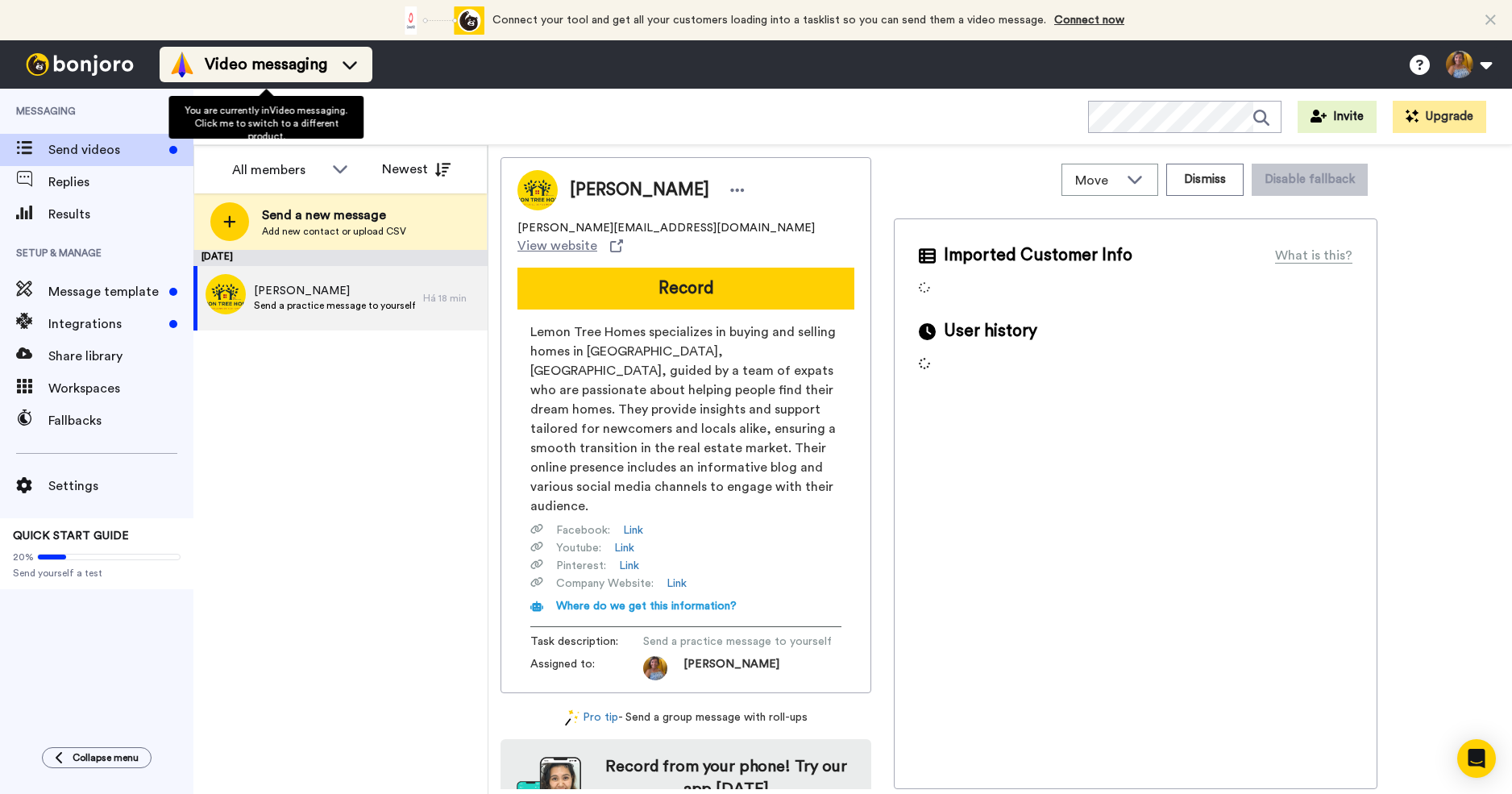
click at [357, 64] on icon at bounding box center [350, 64] width 26 height 16
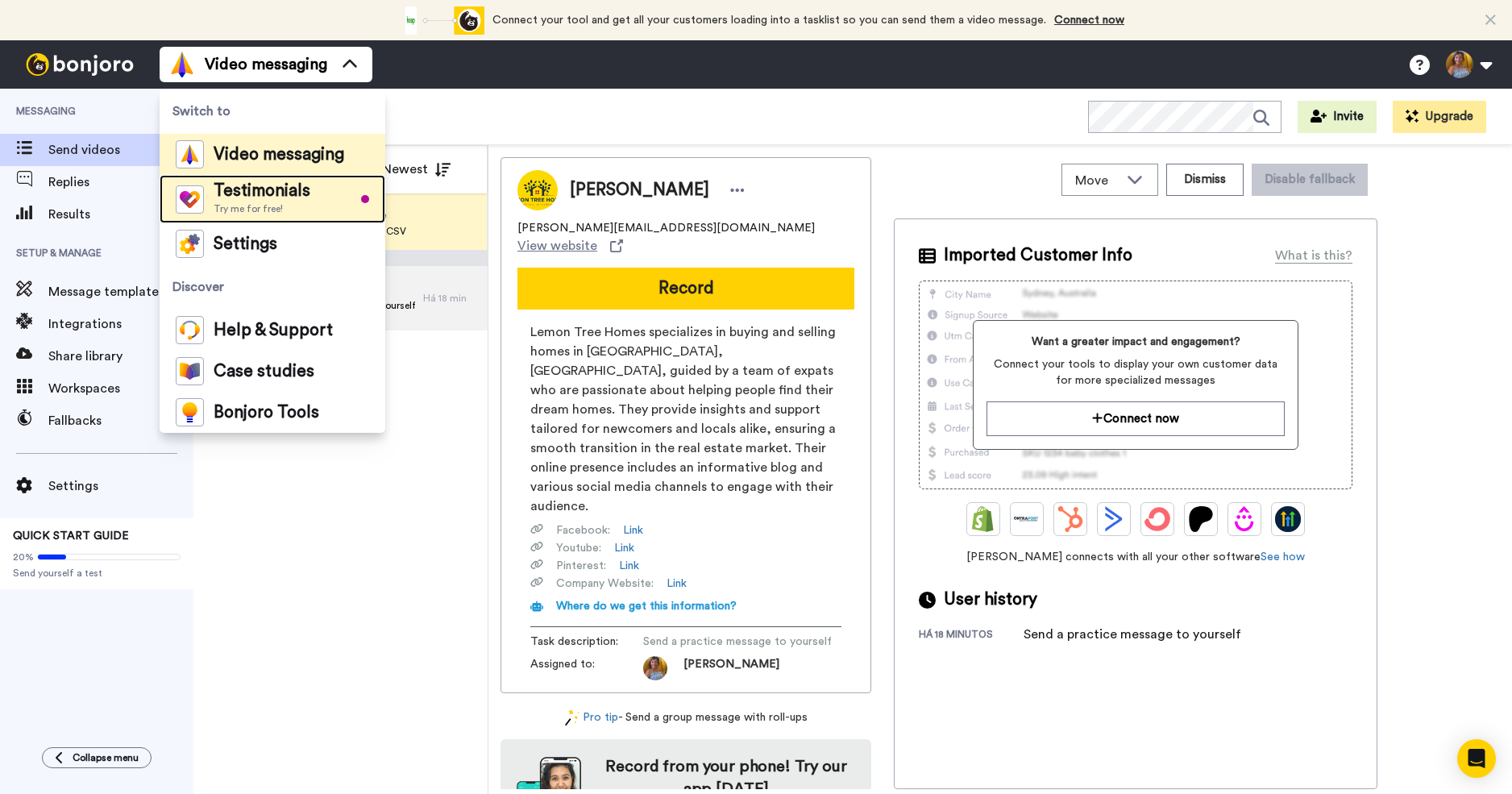
click at [275, 190] on span "Testimonials" at bounding box center [262, 191] width 97 height 16
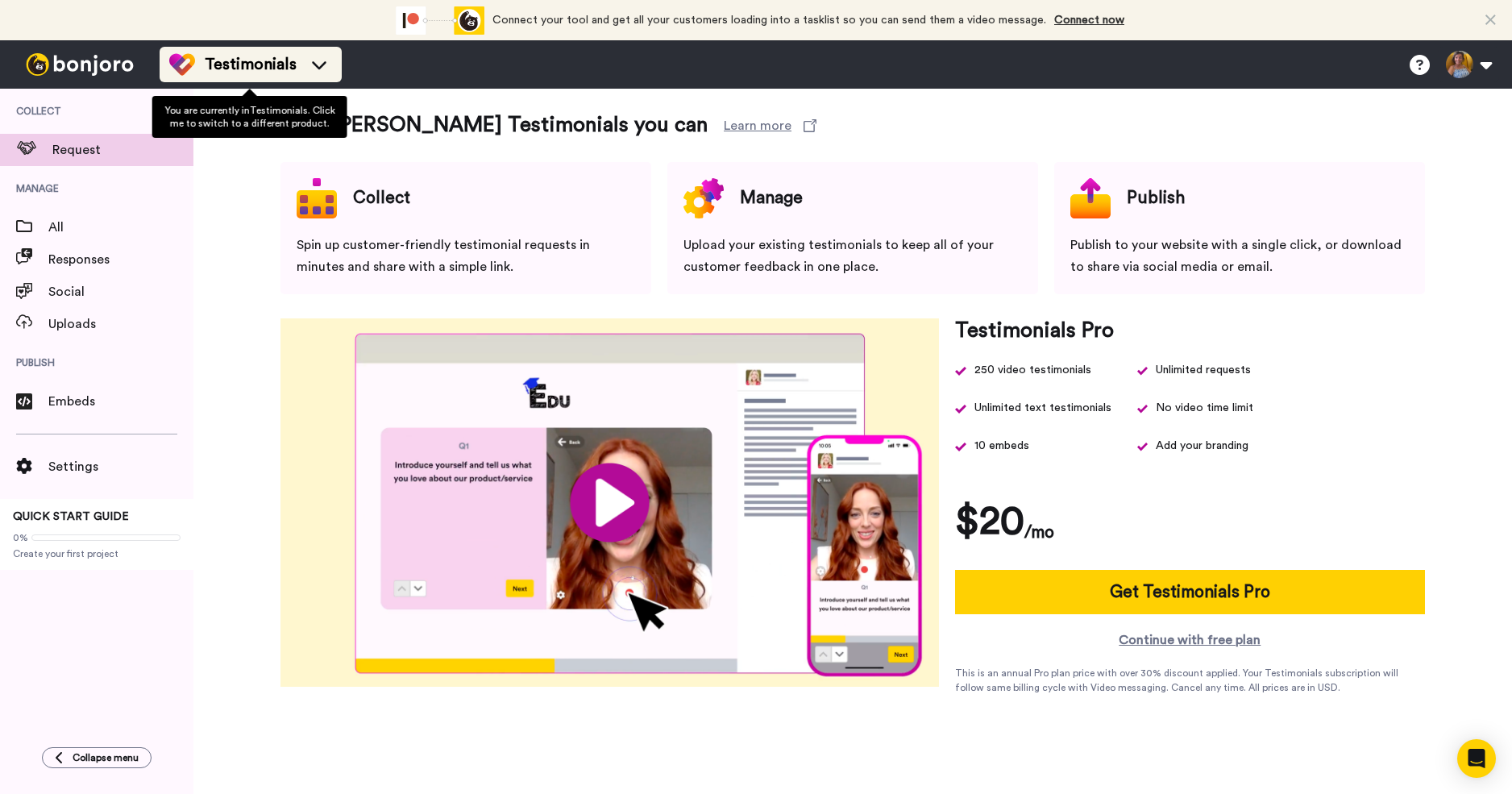
click at [321, 76] on div "Testimonials" at bounding box center [250, 64] width 162 height 26
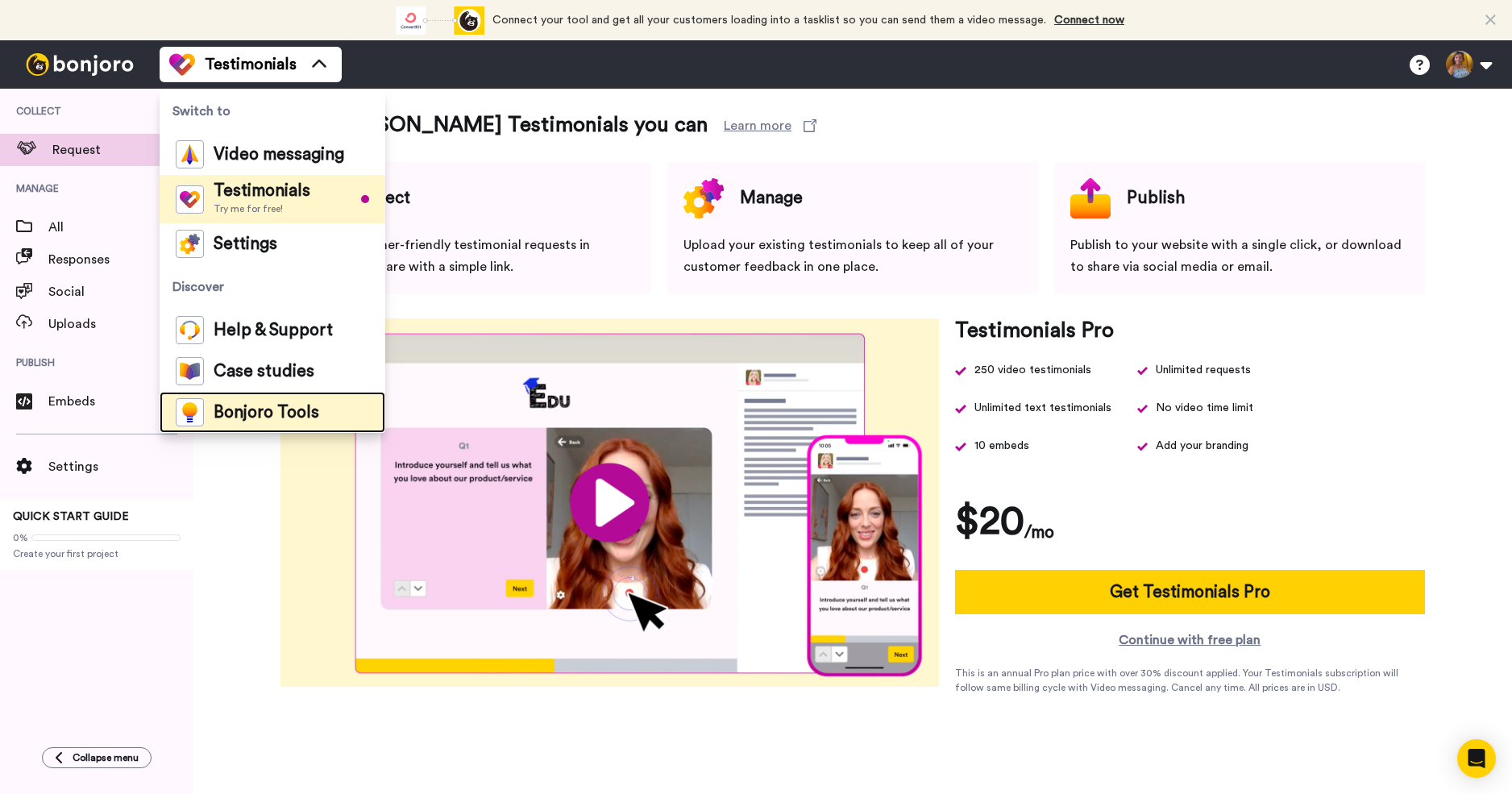
click at [276, 424] on div "Bonjoro Tools" at bounding box center [248, 412] width 144 height 28
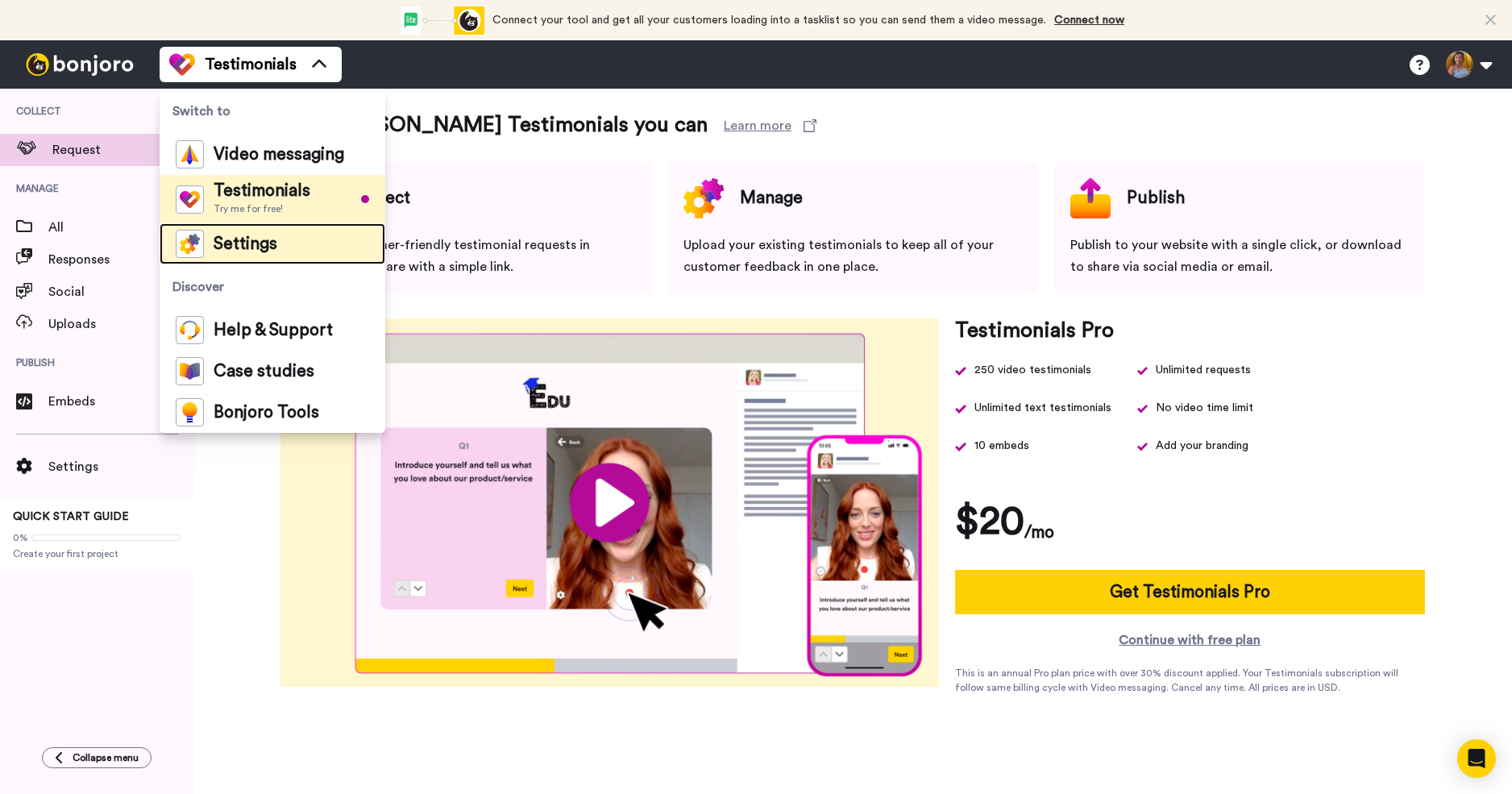
click at [263, 250] on span "Settings" at bounding box center [245, 244] width 64 height 16
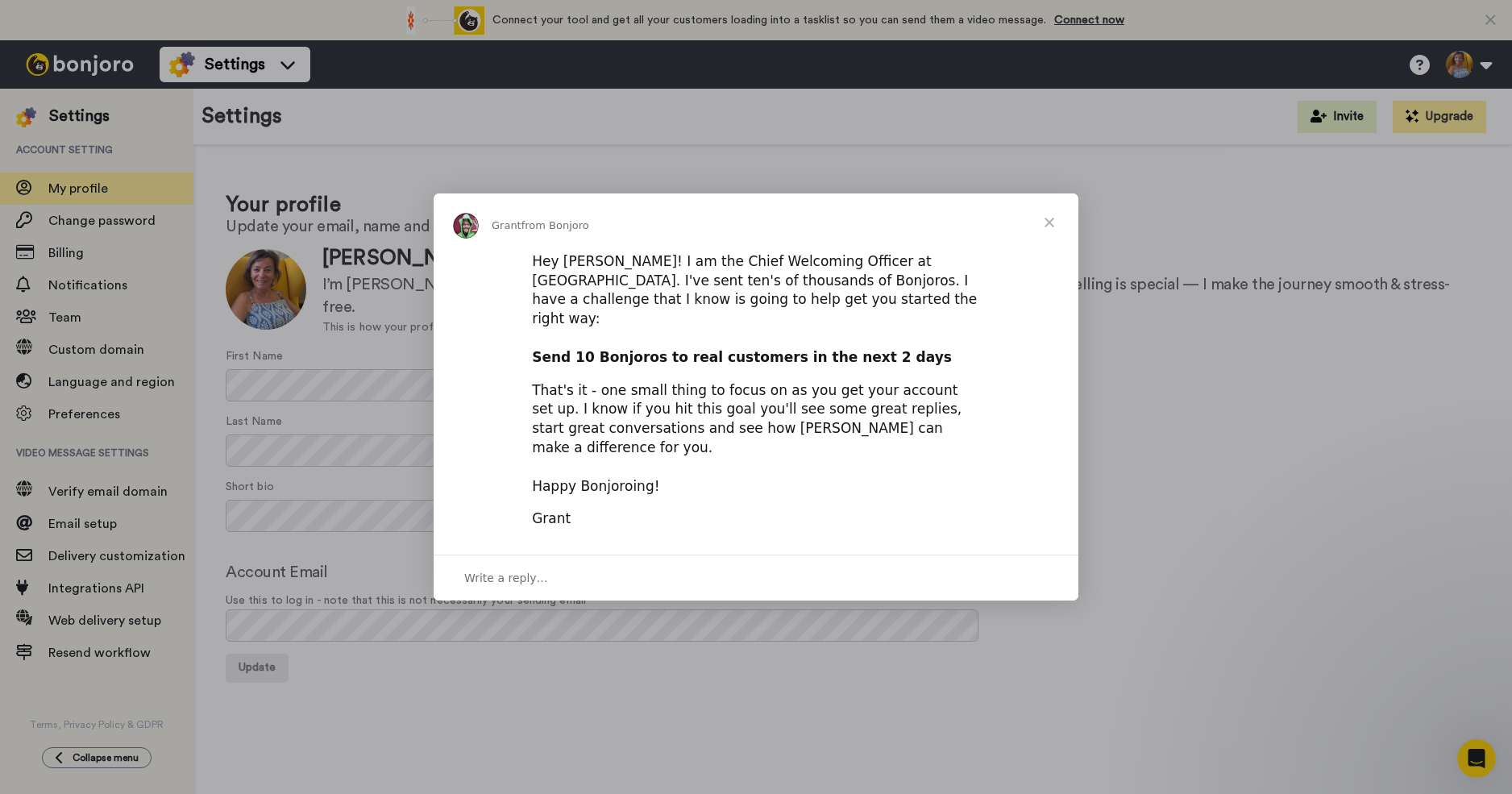
click at [524, 568] on span "Write a reply…" at bounding box center [506, 578] width 84 height 21
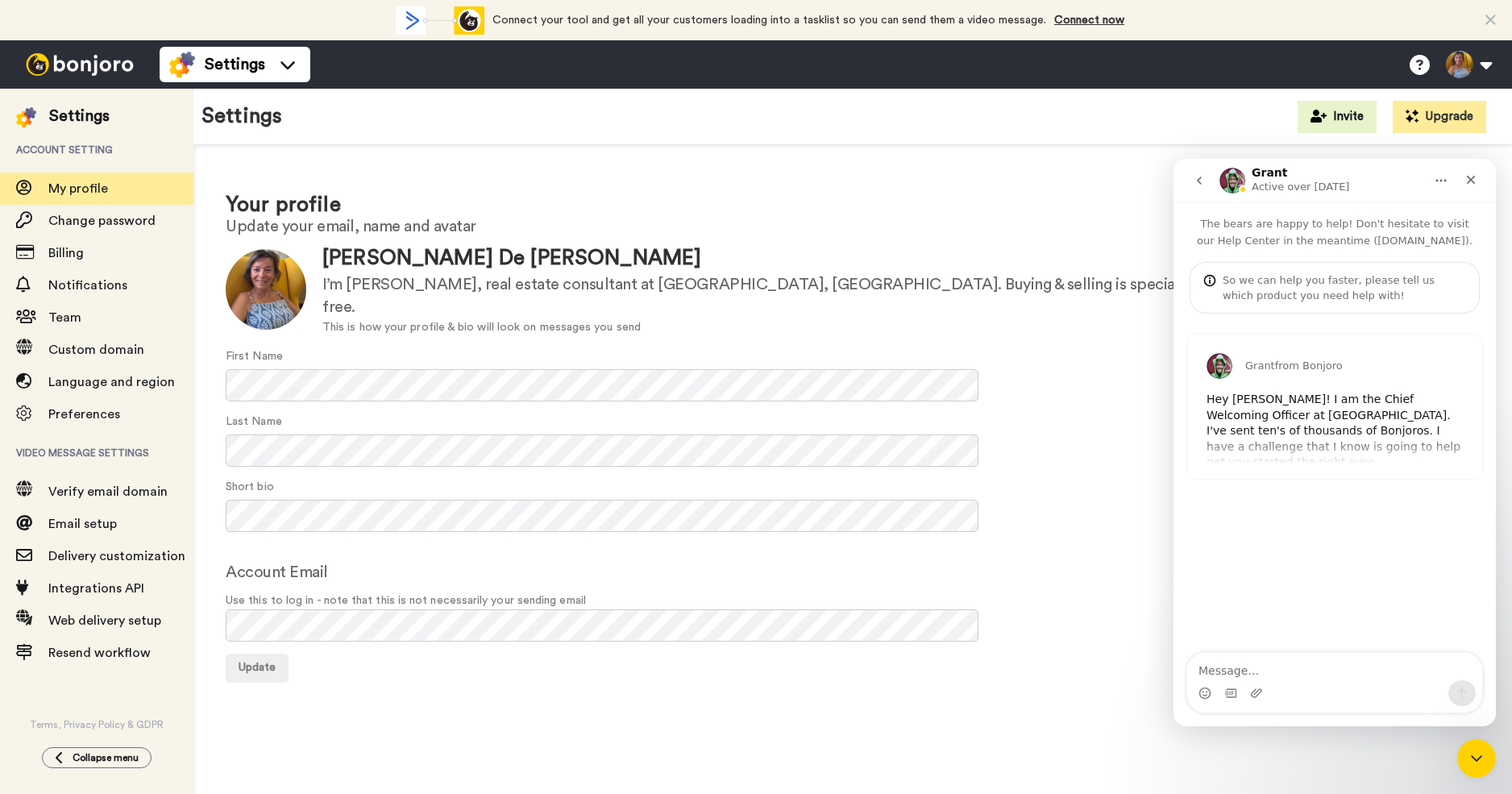
click at [1280, 675] on textarea "Message…" at bounding box center [1334, 667] width 295 height 27
click at [1468, 179] on icon "Close" at bounding box center [1471, 179] width 13 height 13
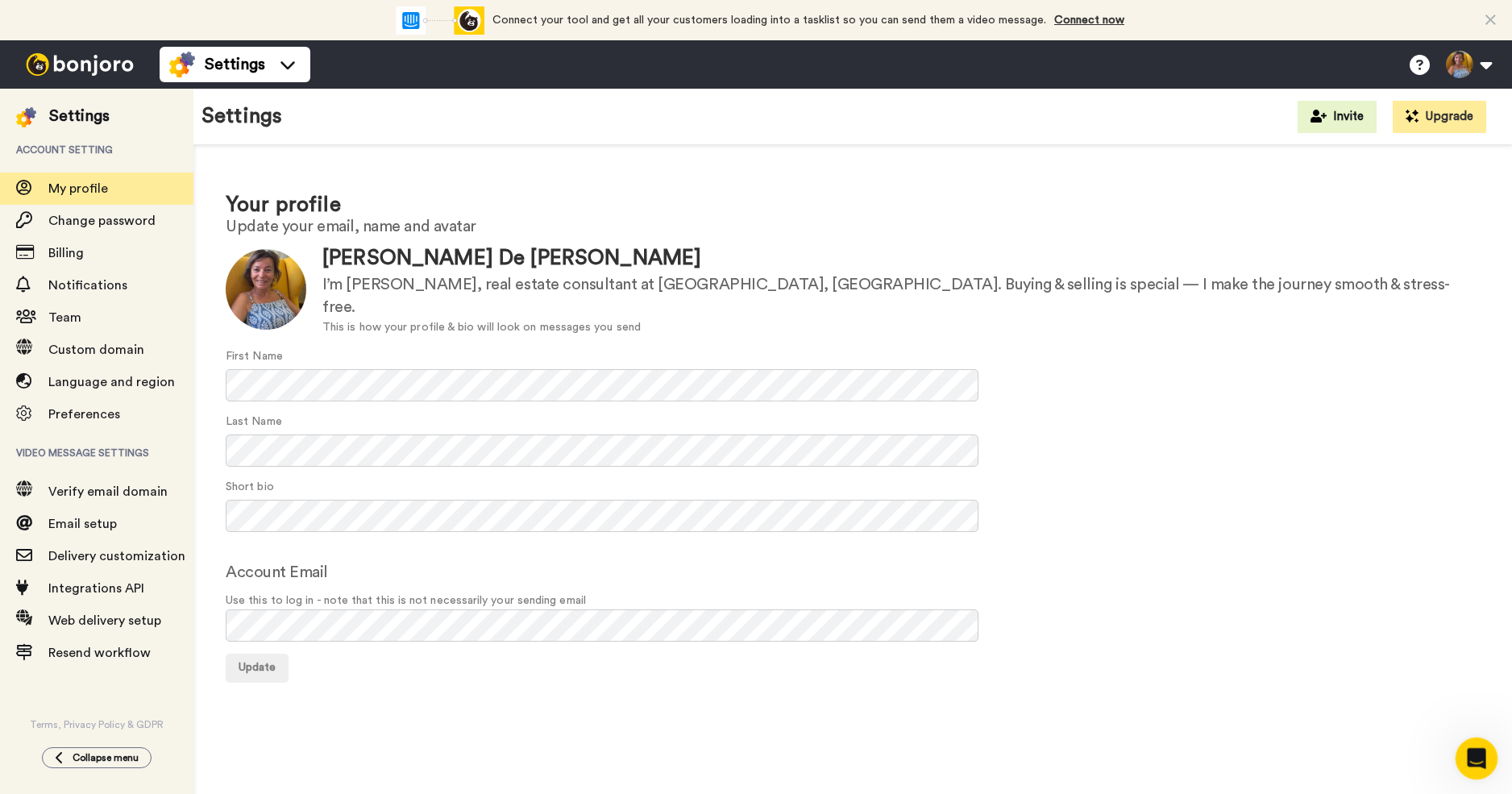
click at [1462, 766] on div "Open Intercom Messenger" at bounding box center [1474, 756] width 53 height 53
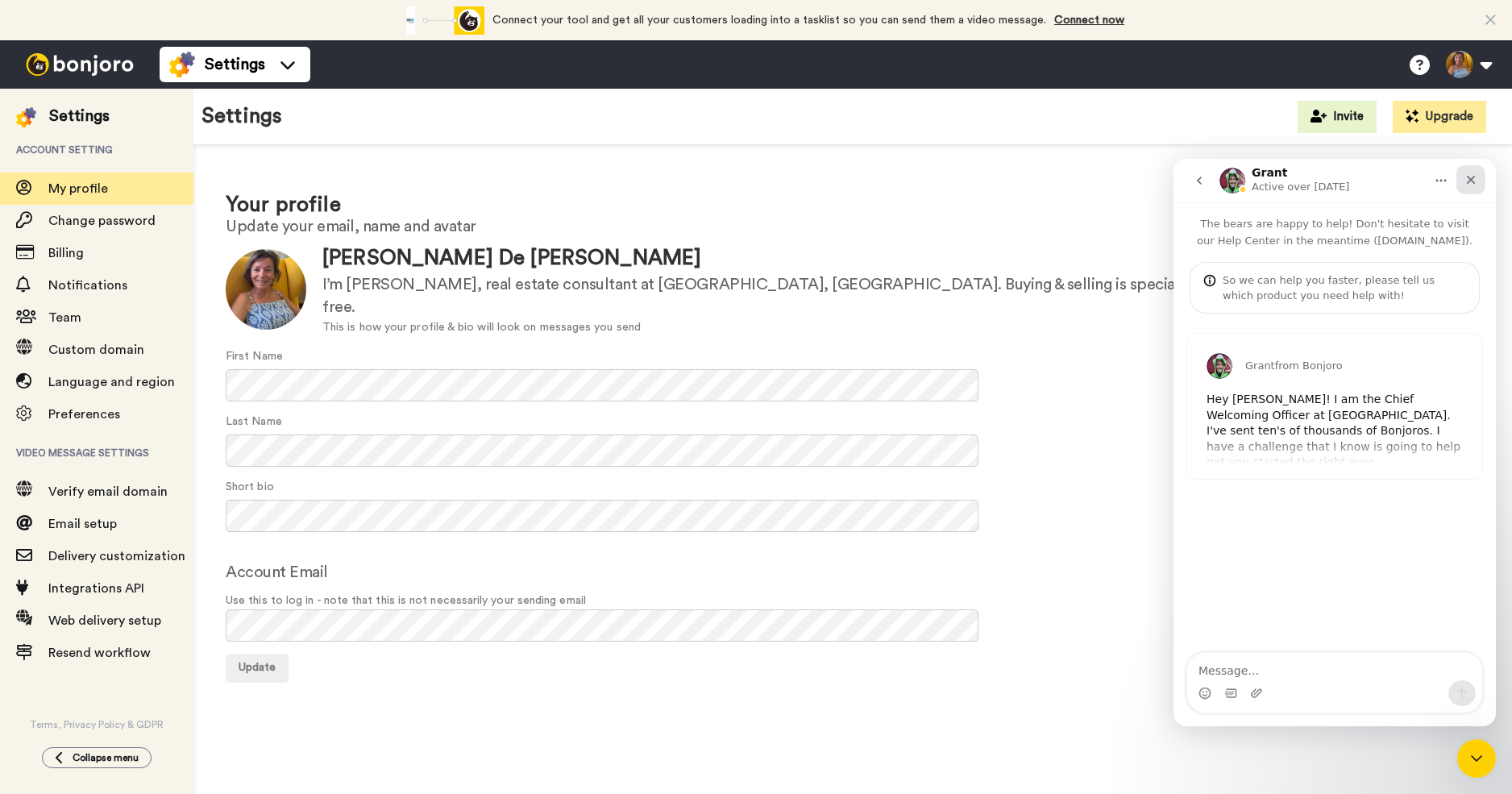
click at [1474, 179] on icon "Close" at bounding box center [1471, 179] width 13 height 13
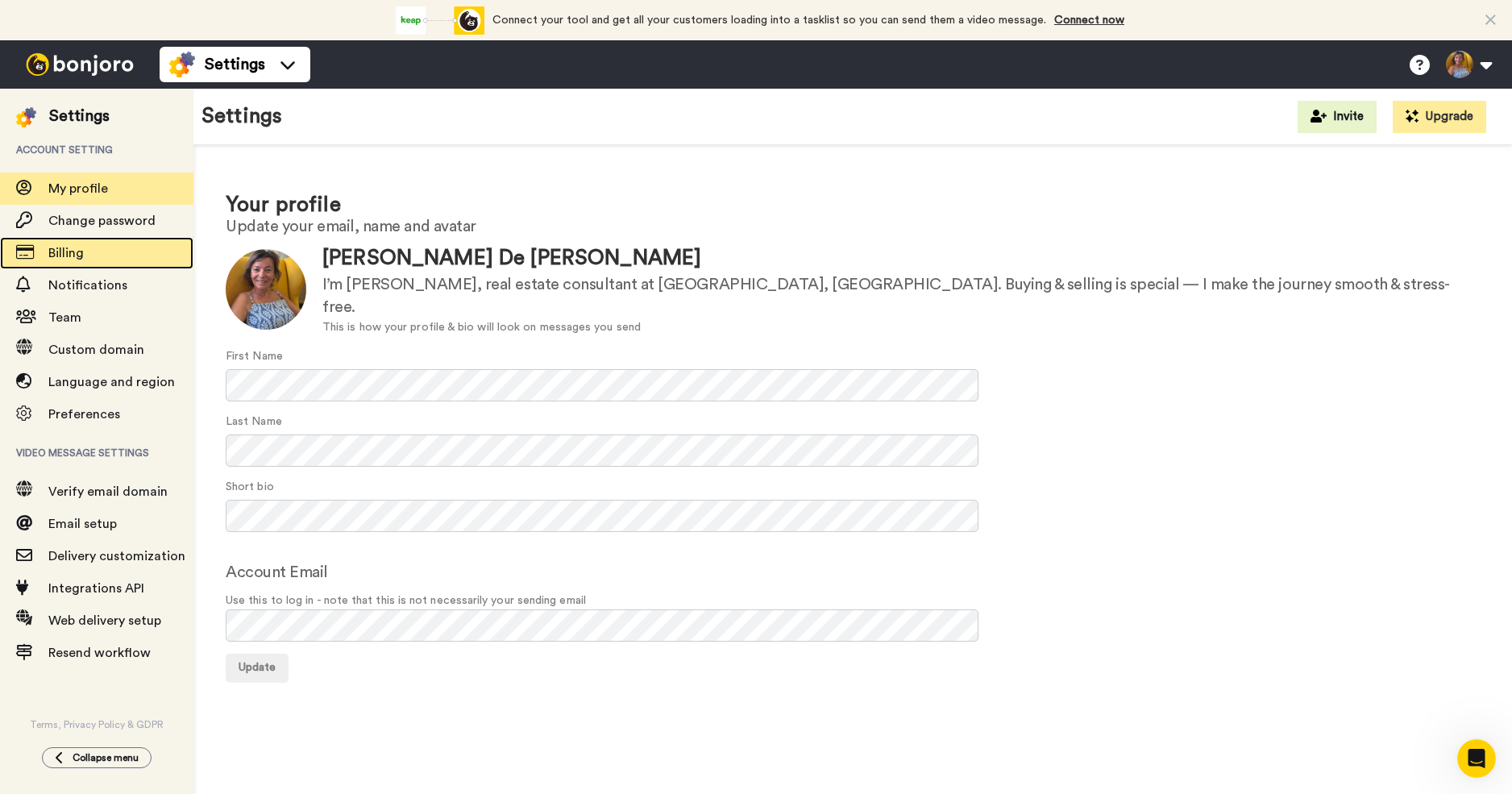
click at [84, 261] on span "Billing" at bounding box center [121, 253] width 145 height 20
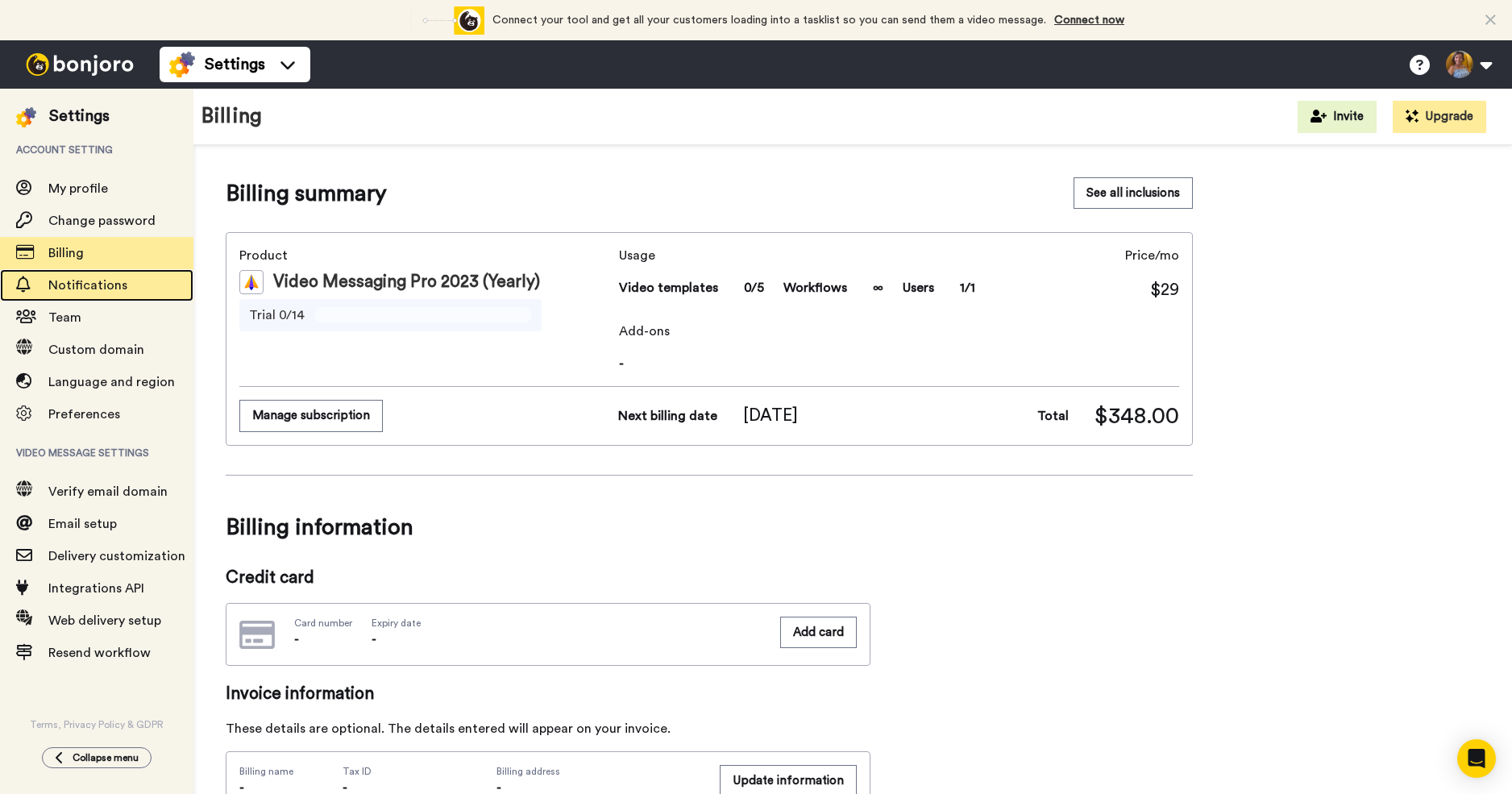
click at [79, 283] on span "Notifications" at bounding box center [88, 285] width 79 height 13
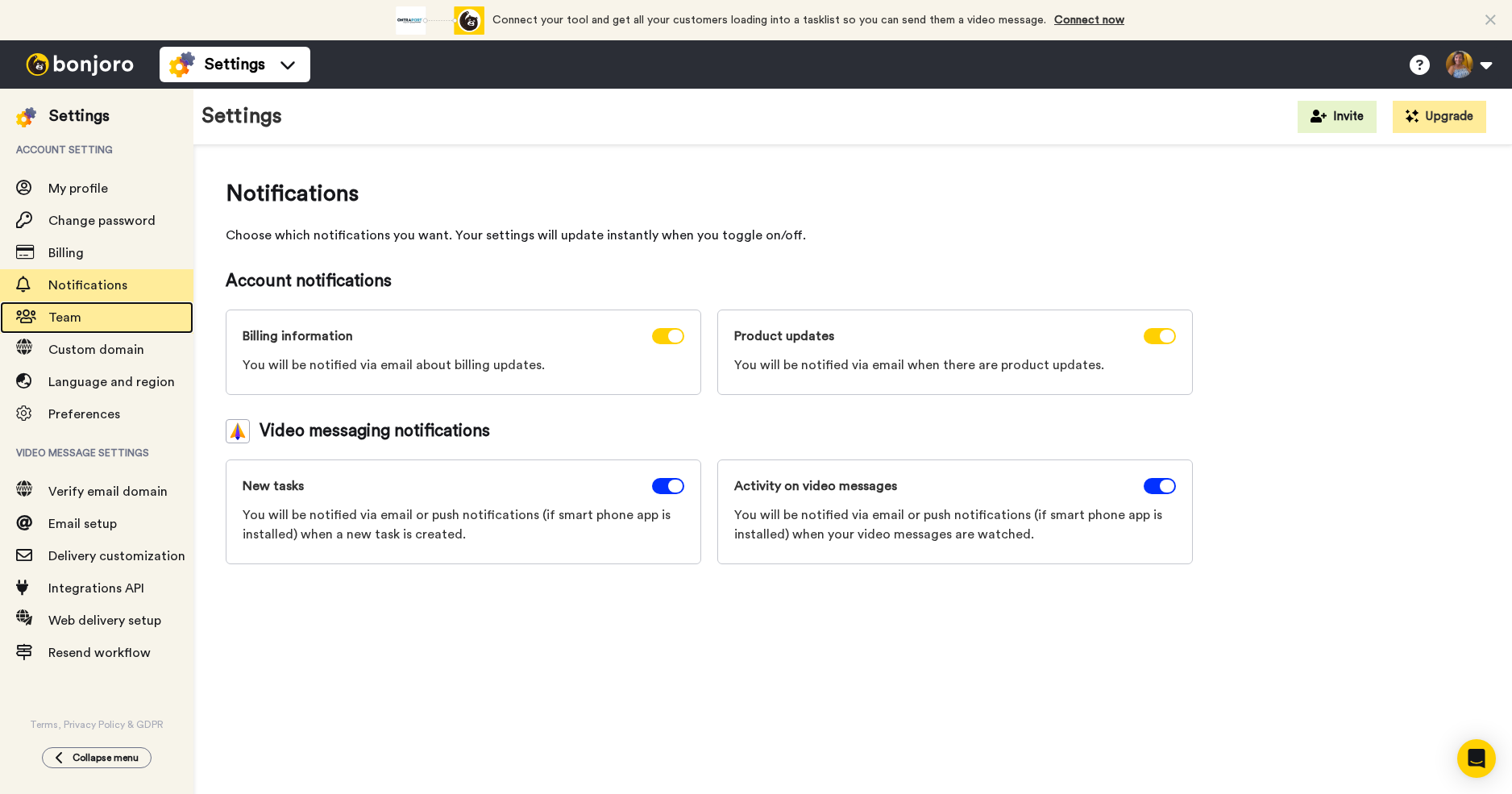
click at [80, 320] on span "Team" at bounding box center [121, 317] width 145 height 20
